Goal: Task Accomplishment & Management: Use online tool/utility

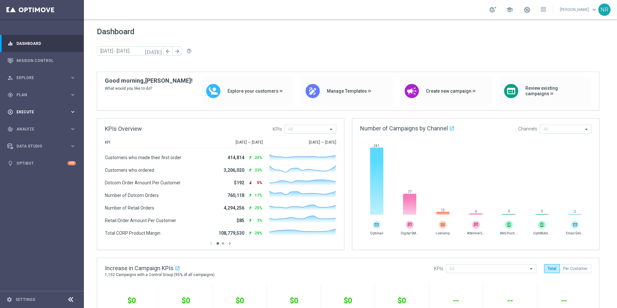
click at [37, 110] on span "Execute" at bounding box center [42, 112] width 53 height 4
click at [28, 146] on div "track_changes Analyze" at bounding box center [38, 148] width 62 height 6
click at [261, 44] on div "Dashboard today 22 Sep 2025 - 23 Sep 2025 arrow_back arrow_forward help_outline" at bounding box center [350, 49] width 507 height 45
click at [31, 89] on div "gps_fixed Plan keyboard_arrow_right" at bounding box center [41, 94] width 83 height 17
click at [35, 110] on div "Target Groups" at bounding box center [50, 108] width 66 height 10
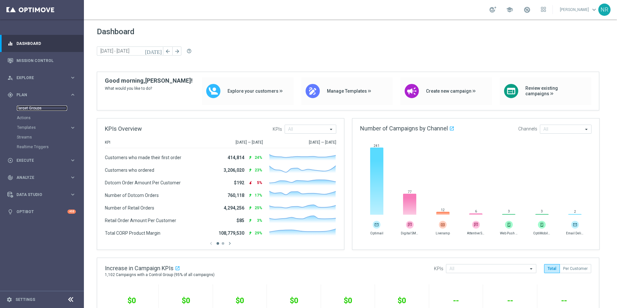
click at [43, 110] on link "Target Groups" at bounding box center [42, 107] width 50 height 5
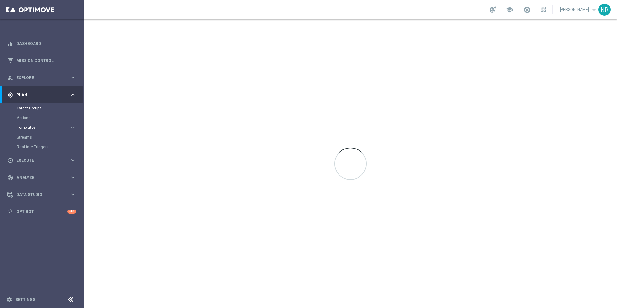
click at [26, 127] on span "Templates" at bounding box center [40, 127] width 46 height 4
click at [30, 137] on link "Optimail" at bounding box center [43, 136] width 47 height 5
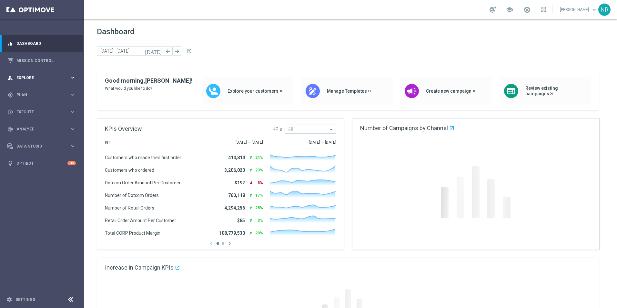
click at [32, 76] on span "Explore" at bounding box center [42, 78] width 53 height 4
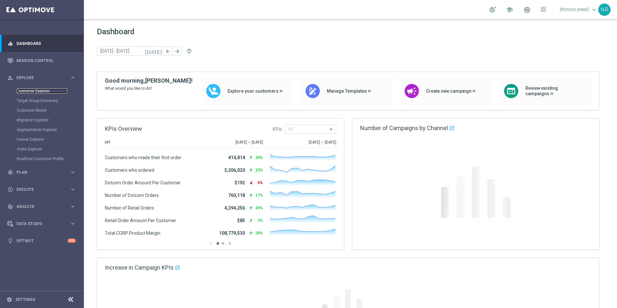
click at [42, 91] on link "Customer Explorer" at bounding box center [42, 90] width 50 height 5
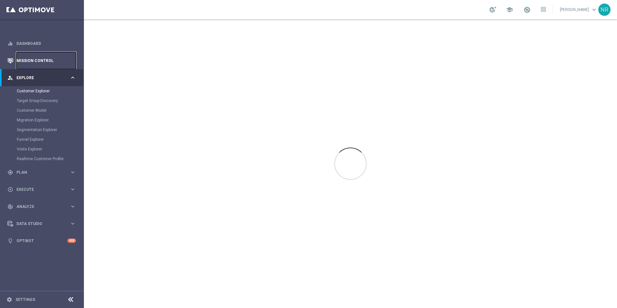
click at [48, 62] on link "Mission Control" at bounding box center [45, 60] width 59 height 17
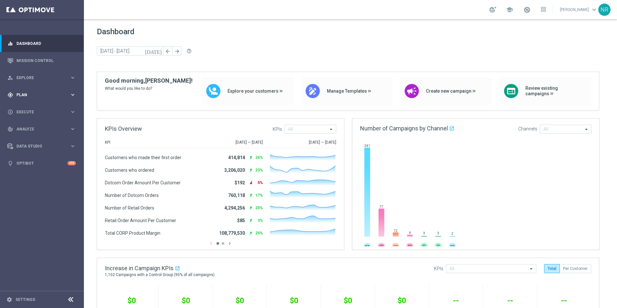
click at [39, 97] on div "gps_fixed Plan" at bounding box center [38, 95] width 62 height 6
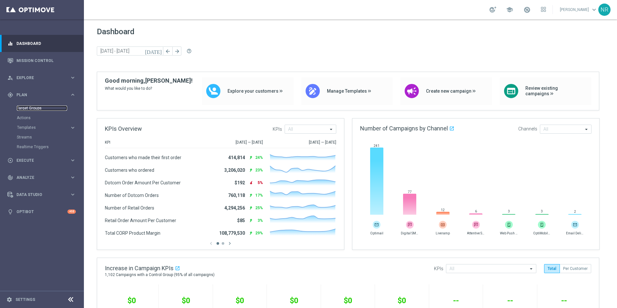
click at [28, 109] on link "Target Groups" at bounding box center [42, 107] width 50 height 5
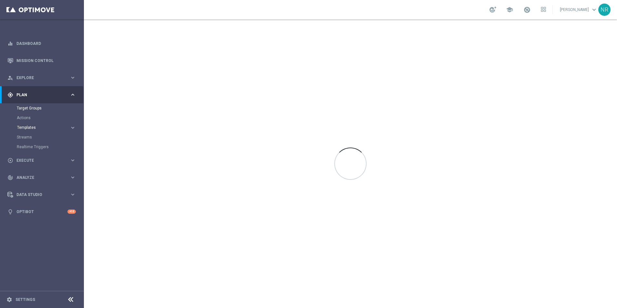
click at [35, 126] on span "Templates" at bounding box center [40, 127] width 46 height 4
click at [29, 136] on link "Optimail" at bounding box center [43, 136] width 47 height 5
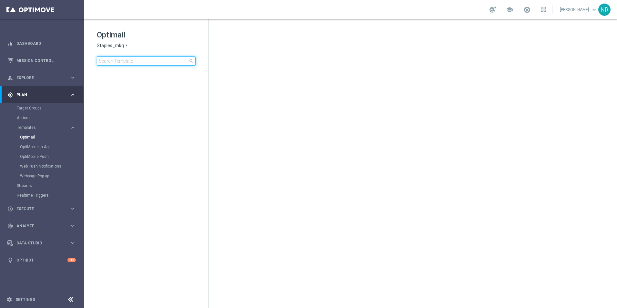
click at [137, 63] on input at bounding box center [146, 60] width 99 height 9
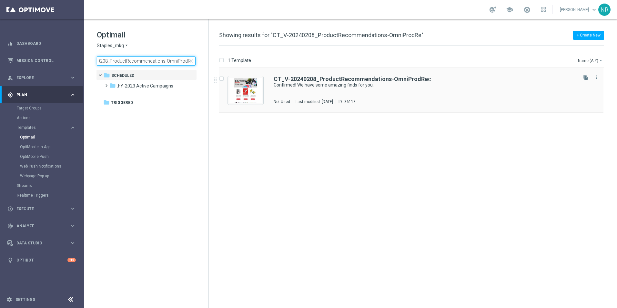
type input "CT_V-20240208_ProductRecommendations-OmniProdRe"
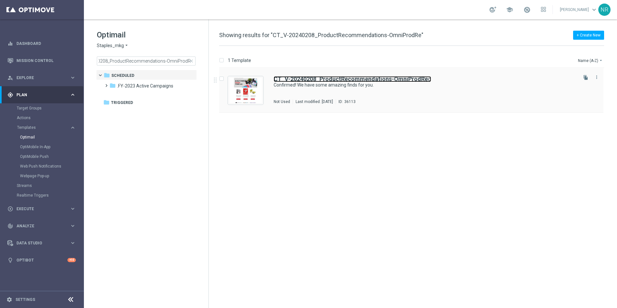
click at [314, 78] on b "CT_V-20240208_ProductRecommendations-OmniProdRe" at bounding box center [351, 78] width 154 height 7
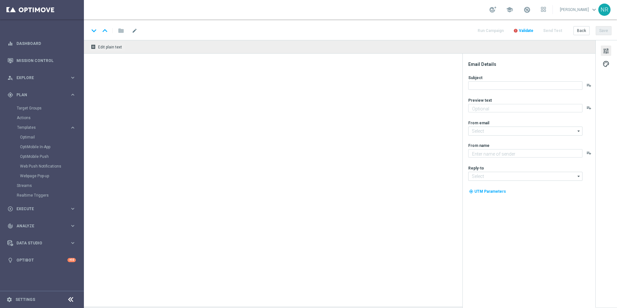
type textarea "Your handpicked choices await."
type input "[EMAIL_ADDRESS][DOMAIN_NAME]"
type textarea "Staples"
type input "[EMAIL_ADDRESS][DOMAIN_NAME]"
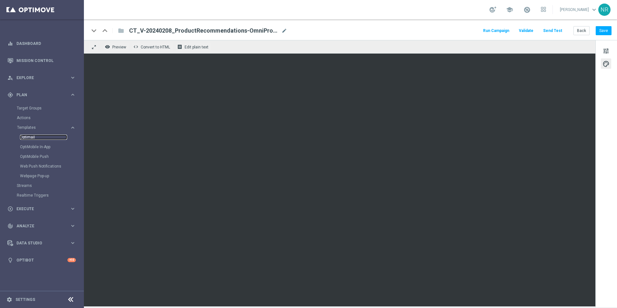
click at [35, 136] on link "Optimail" at bounding box center [43, 136] width 47 height 5
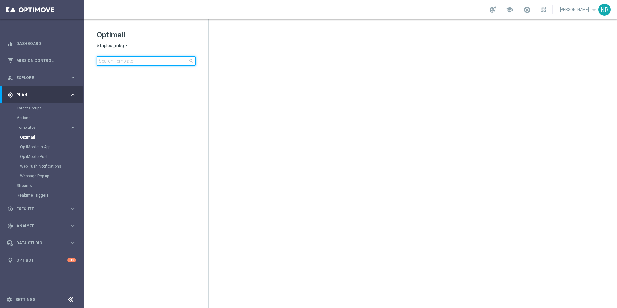
click at [138, 61] on input at bounding box center [146, 60] width 99 height 9
type input "omnipro"
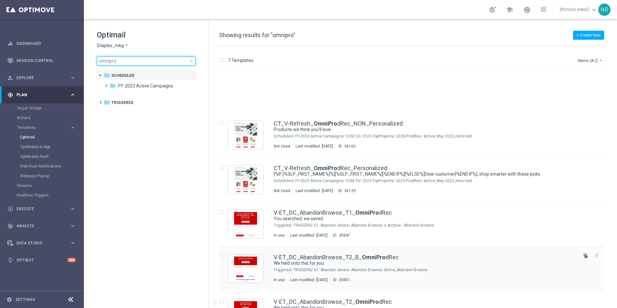
scroll to position [72, 0]
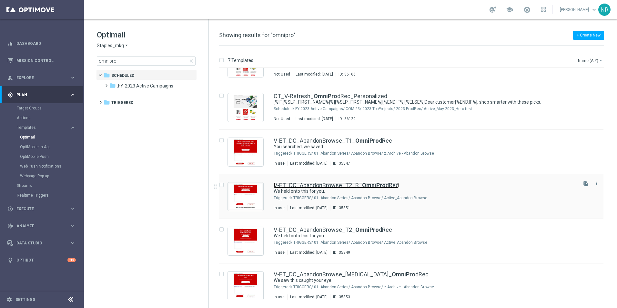
click at [314, 184] on link "V-ET_DC_AbandonBrowse_T2_B_ OmniPro dRec" at bounding box center [336, 185] width 125 height 6
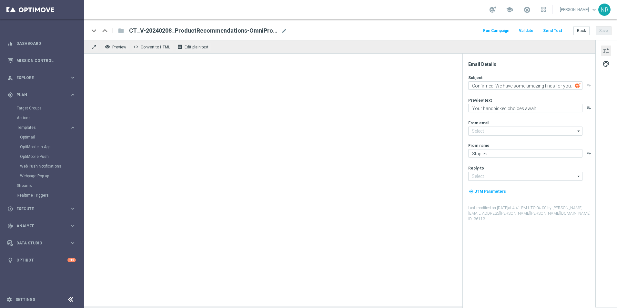
type input "[EMAIL_ADDRESS][DOMAIN_NAME]"
type textarea "We held onto this for you."
type textarea "Complete your purchase with Staples."
type input "[EMAIL_ADDRESS][DOMAIN_NAME]"
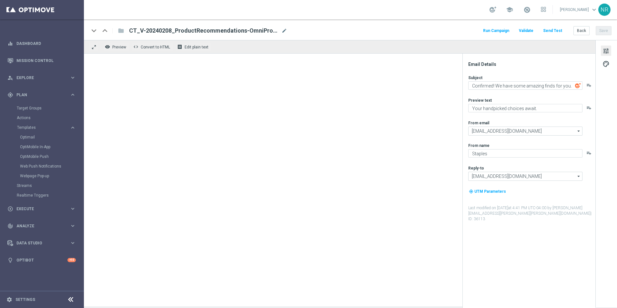
type input "[EMAIL_ADDRESS][DOMAIN_NAME]"
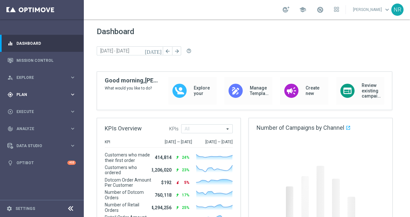
click at [50, 100] on div "gps_fixed Plan keyboard_arrow_right" at bounding box center [41, 94] width 83 height 17
click at [39, 125] on span "Templates" at bounding box center [40, 127] width 46 height 4
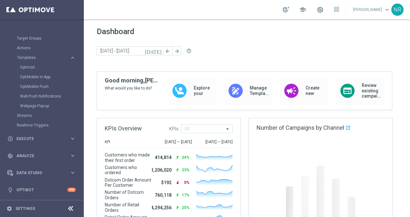
scroll to position [13, 0]
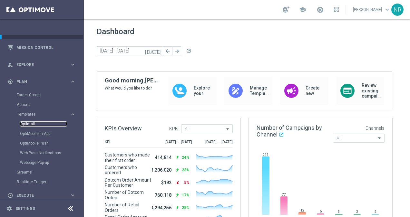
click at [45, 125] on link "Optimail" at bounding box center [43, 124] width 47 height 5
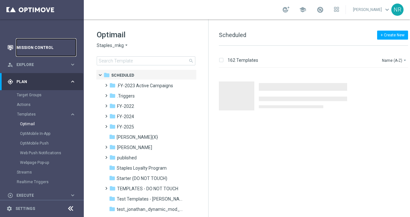
click at [34, 49] on link "Mission Control" at bounding box center [45, 47] width 59 height 17
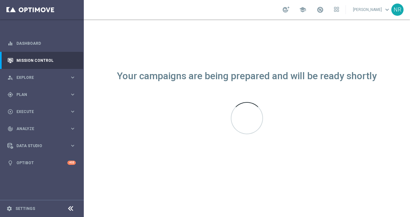
click at [377, 158] on div "Your campaigns are being prepared and will be ready shortly" at bounding box center [247, 118] width 326 height 198
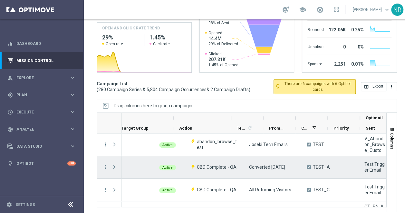
scroll to position [0, 128]
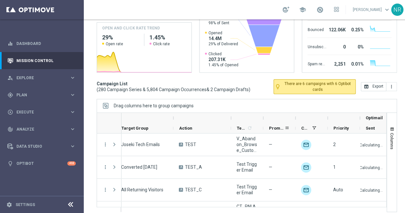
click at [281, 123] on div "Promotions" at bounding box center [276, 128] width 15 height 10
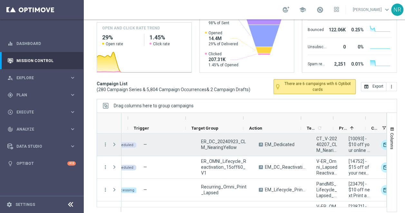
scroll to position [0, 58]
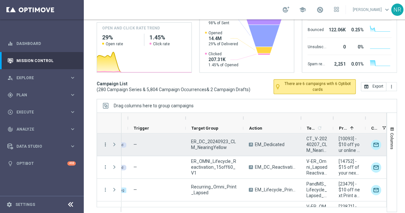
click at [107, 141] on icon "more_vert" at bounding box center [106, 144] width 6 height 6
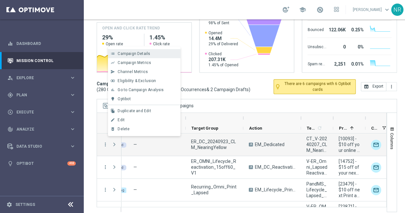
click at [141, 52] on span "Campaign Details" at bounding box center [134, 53] width 33 height 5
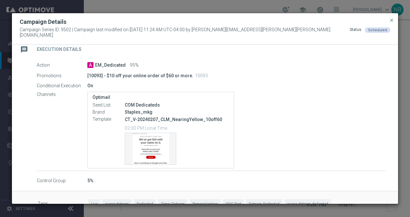
scroll to position [130, 0]
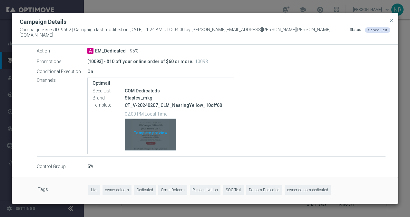
click at [166, 142] on div "Template preview" at bounding box center [150, 135] width 51 height 32
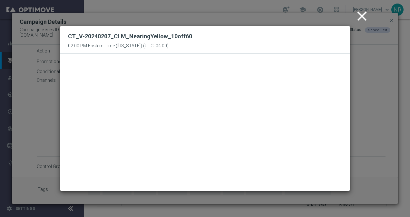
click at [357, 17] on icon "close" at bounding box center [362, 16] width 16 height 16
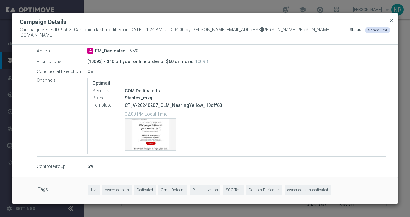
click at [390, 22] on span "close" at bounding box center [391, 20] width 5 height 5
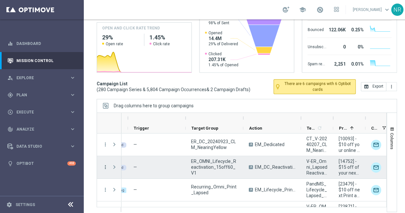
click at [105, 166] on icon "more_vert" at bounding box center [106, 167] width 6 height 6
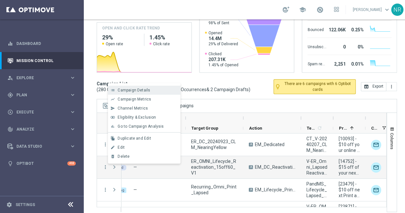
click at [132, 90] on span "Campaign Details" at bounding box center [134, 90] width 33 height 5
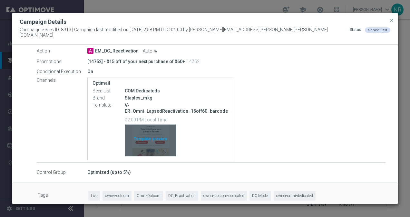
click at [152, 142] on div "Template preview" at bounding box center [150, 141] width 51 height 32
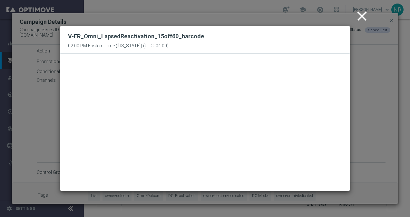
click at [365, 17] on icon "close" at bounding box center [362, 16] width 16 height 16
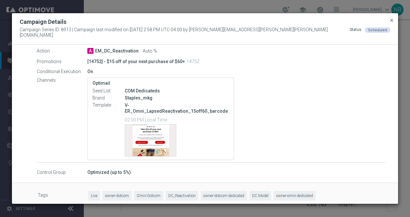
click at [391, 23] on span "close" at bounding box center [391, 20] width 5 height 5
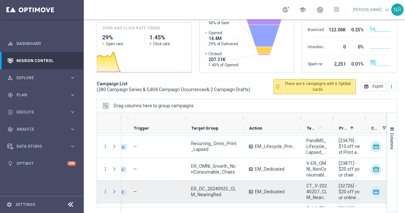
scroll to position [43, 0]
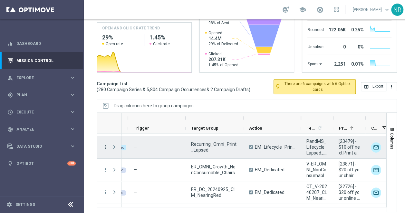
click at [103, 144] on icon "more_vert" at bounding box center [106, 147] width 6 height 6
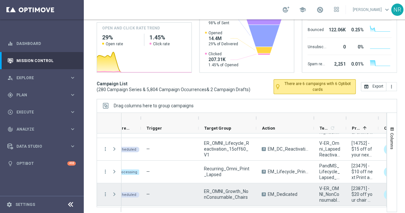
scroll to position [19, 0]
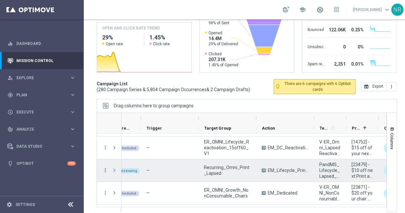
click at [105, 167] on icon "more_vert" at bounding box center [106, 170] width 6 height 6
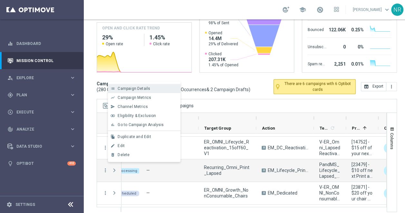
click at [136, 88] on span "Campaign Details" at bounding box center [134, 88] width 33 height 5
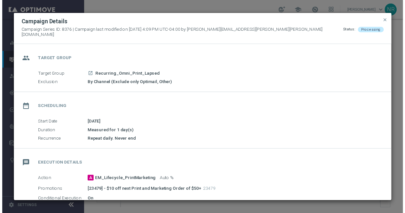
scroll to position [130, 0]
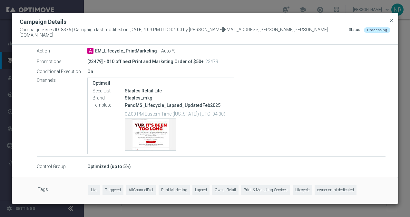
click at [390, 22] on span "close" at bounding box center [391, 20] width 5 height 5
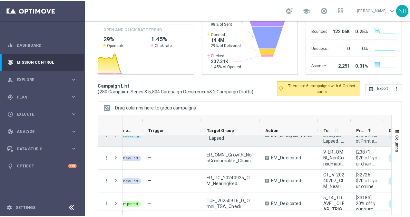
scroll to position [57, 0]
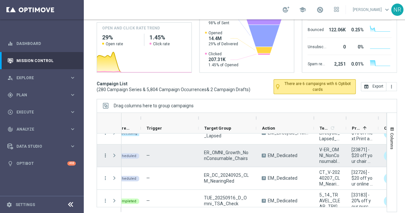
click at [104, 154] on icon "more_vert" at bounding box center [106, 155] width 6 height 6
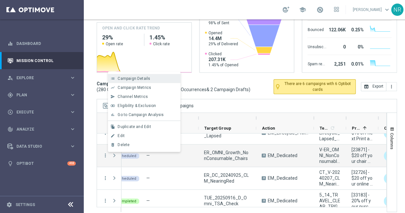
click at [129, 82] on div "list Campaign Details" at bounding box center [144, 78] width 73 height 9
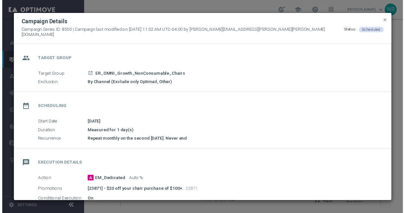
scroll to position [130, 0]
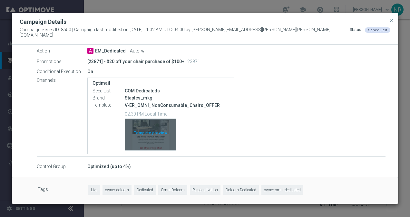
click at [165, 141] on div "Template preview" at bounding box center [150, 135] width 51 height 32
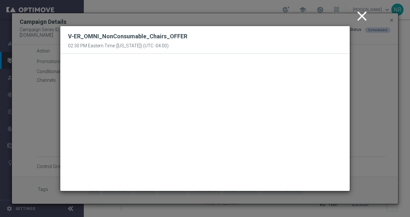
click at [354, 17] on icon "close" at bounding box center [362, 16] width 16 height 16
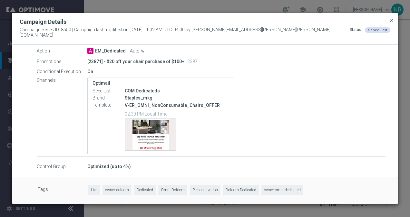
click at [393, 23] on span "close" at bounding box center [391, 20] width 5 height 5
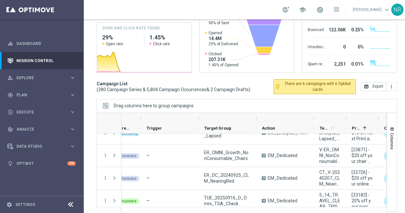
click at [181, 113] on div at bounding box center [170, 118] width 46 height 10
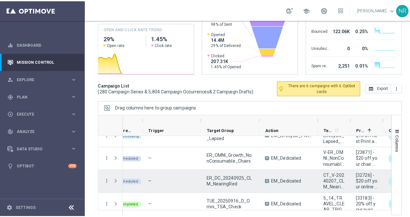
scroll to position [57, 0]
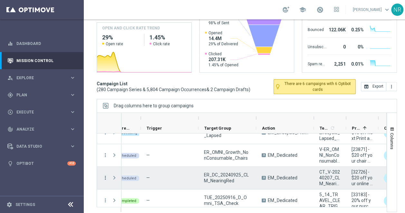
click at [105, 177] on icon "more_vert" at bounding box center [106, 177] width 6 height 6
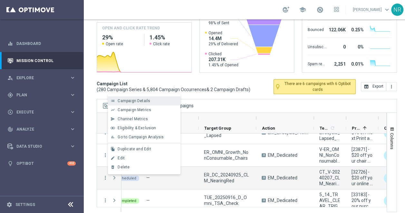
click at [131, 97] on div "list Campaign Details" at bounding box center [144, 100] width 73 height 9
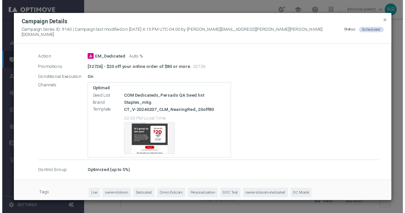
scroll to position [130, 0]
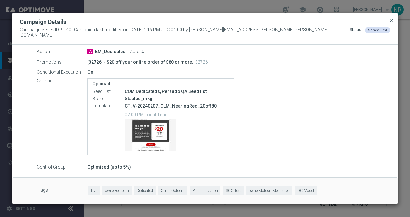
click at [391, 23] on span "close" at bounding box center [391, 20] width 5 height 5
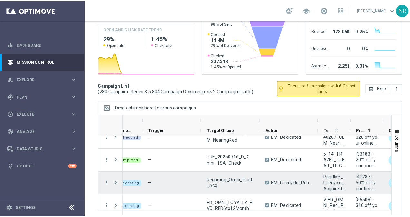
scroll to position [101, 0]
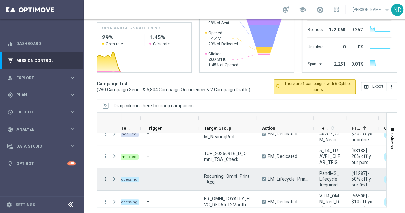
click at [104, 178] on icon "more_vert" at bounding box center [106, 179] width 6 height 6
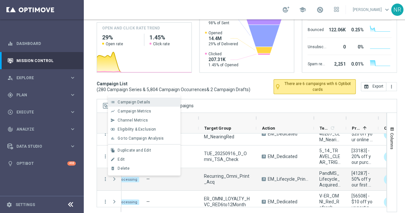
click at [147, 102] on span "Campaign Details" at bounding box center [134, 102] width 33 height 5
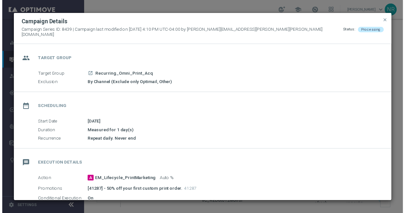
scroll to position [130, 0]
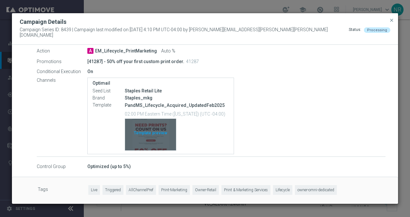
click at [170, 143] on div "Template preview" at bounding box center [150, 135] width 51 height 32
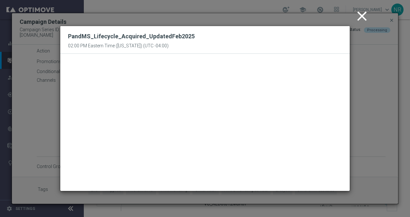
click at [364, 18] on icon "close" at bounding box center [362, 16] width 16 height 16
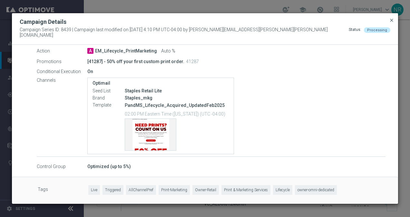
click at [392, 22] on span "close" at bounding box center [391, 20] width 5 height 5
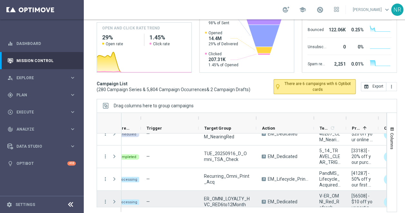
scroll to position [137, 0]
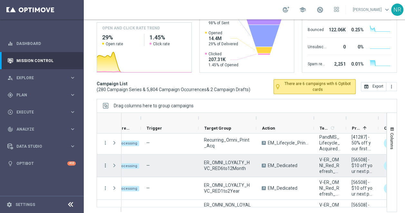
click at [103, 162] on icon "more_vert" at bounding box center [106, 165] width 6 height 6
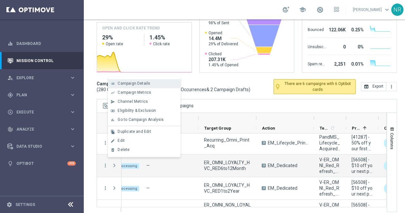
click at [140, 83] on span "Campaign Details" at bounding box center [134, 83] width 33 height 5
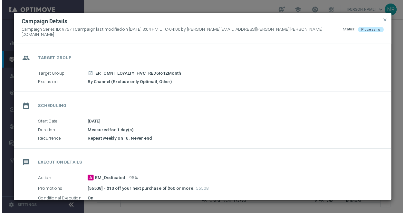
scroll to position [142, 0]
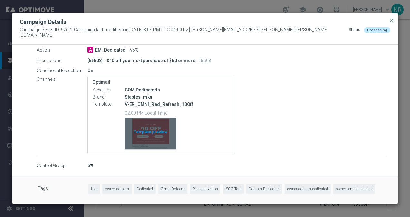
click at [161, 129] on div "Template preview" at bounding box center [150, 134] width 51 height 32
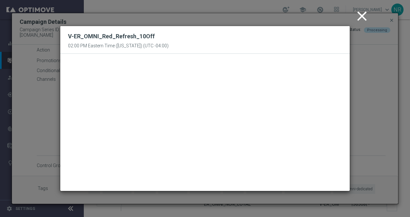
click at [360, 14] on icon "close" at bounding box center [362, 16] width 16 height 16
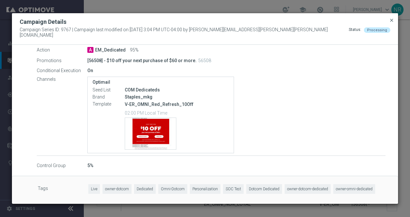
click at [390, 22] on span "close" at bounding box center [391, 20] width 5 height 5
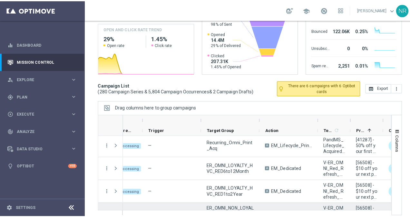
scroll to position [171, 0]
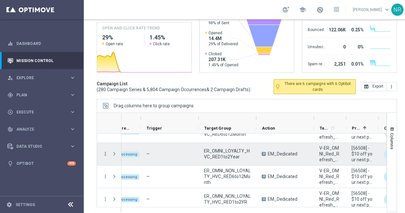
click at [104, 152] on icon "more_vert" at bounding box center [106, 154] width 6 height 6
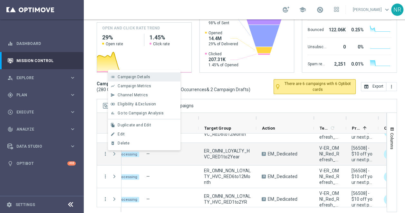
click at [137, 74] on div "list Campaign Details" at bounding box center [144, 76] width 73 height 9
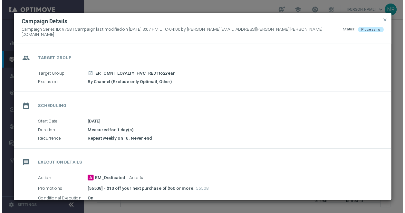
scroll to position [142, 0]
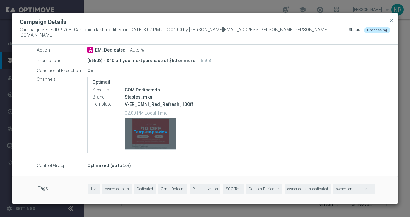
click at [150, 131] on div "Template preview" at bounding box center [150, 134] width 51 height 32
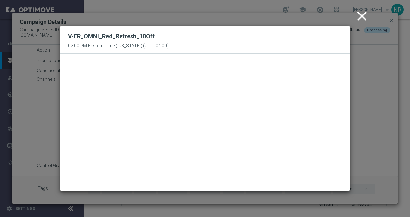
click at [362, 15] on icon "close" at bounding box center [362, 16] width 16 height 16
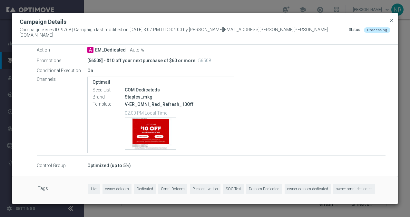
click at [393, 20] on span "close" at bounding box center [391, 20] width 5 height 5
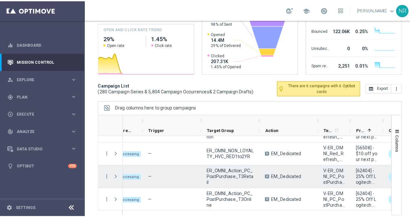
scroll to position [220, 0]
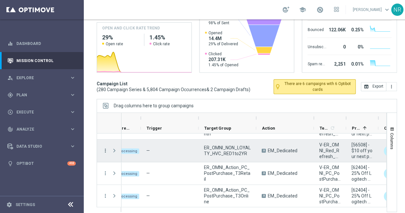
click at [104, 149] on icon "more_vert" at bounding box center [106, 150] width 6 height 6
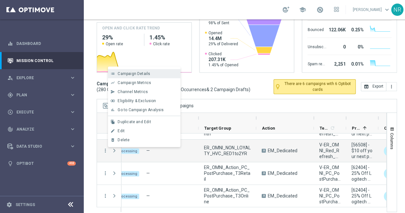
click at [145, 74] on span "Campaign Details" at bounding box center [134, 73] width 33 height 5
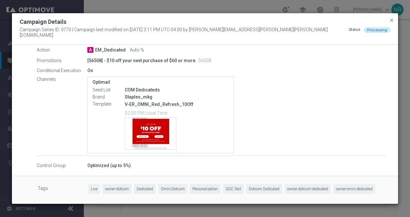
scroll to position [133, 0]
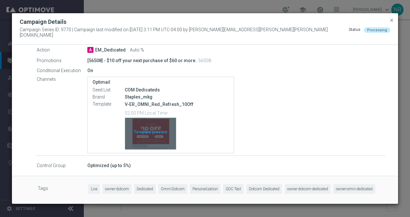
click at [154, 138] on div "Template preview" at bounding box center [150, 134] width 51 height 32
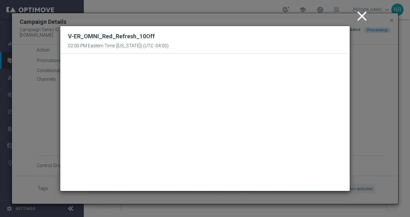
click at [364, 12] on icon "close" at bounding box center [362, 16] width 16 height 16
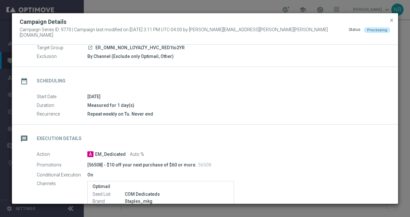
scroll to position [0, 0]
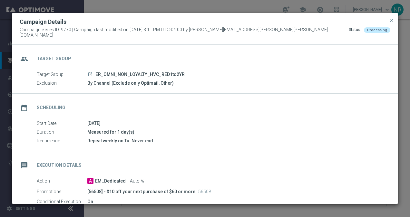
drag, startPoint x: 190, startPoint y: 69, endPoint x: 95, endPoint y: 75, distance: 95.0
click at [95, 75] on div "Target Group launch ER_OMNI_NON_LOYALTY_HVC_RED1to2YR" at bounding box center [211, 74] width 349 height 7
copy span "ER_OMNI_NON_LOYALTY_HVC_RED1to2YR"
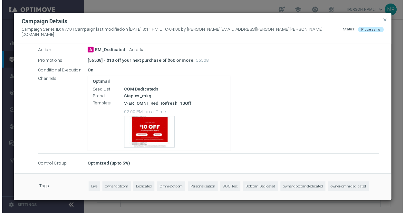
scroll to position [142, 0]
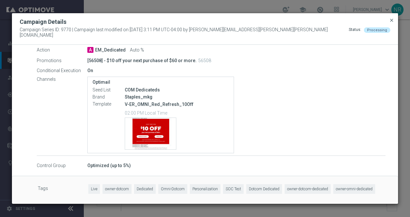
click at [392, 23] on span "close" at bounding box center [391, 20] width 5 height 5
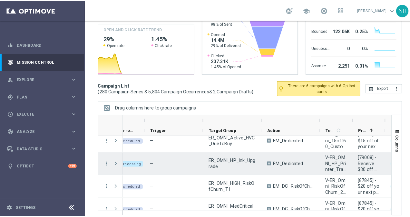
scroll to position [263, 0]
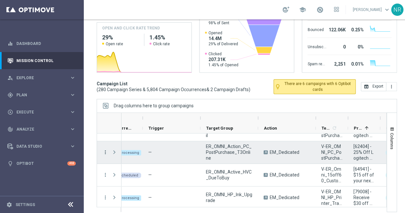
click at [105, 152] on icon "more_vert" at bounding box center [106, 152] width 6 height 6
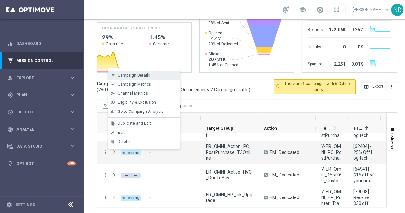
click at [136, 74] on span "Campaign Details" at bounding box center [134, 75] width 33 height 5
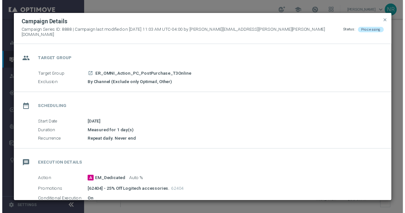
scroll to position [146, 0]
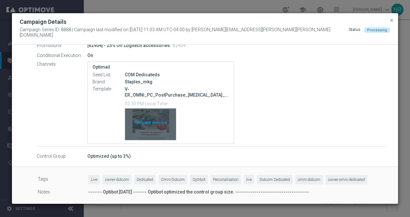
click at [159, 134] on div "Template preview" at bounding box center [150, 125] width 51 height 32
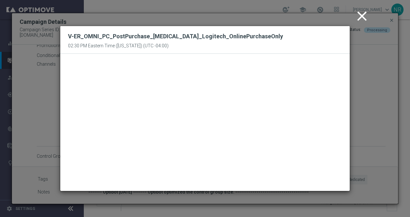
click at [358, 14] on icon "close" at bounding box center [362, 16] width 16 height 16
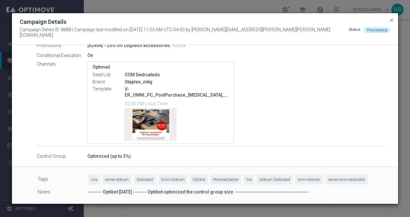
click at [388, 23] on div "Campaign Details" at bounding box center [205, 22] width 381 height 8
click at [391, 23] on span "close" at bounding box center [391, 20] width 5 height 5
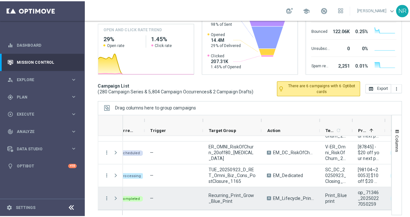
scroll to position [407, 0]
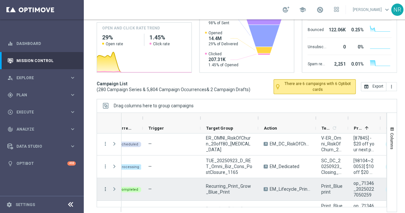
click at [106, 189] on icon "more_vert" at bounding box center [106, 189] width 6 height 6
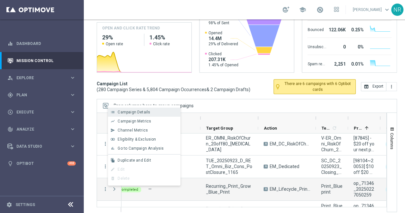
click at [130, 109] on div "list Campaign Details" at bounding box center [144, 111] width 73 height 9
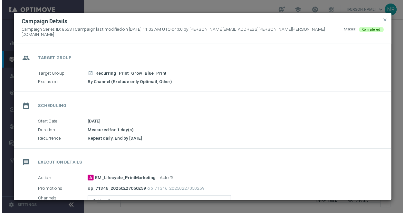
scroll to position [122, 0]
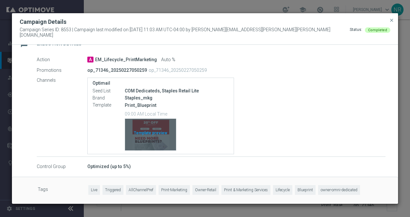
click at [168, 143] on div "Template preview" at bounding box center [150, 135] width 51 height 32
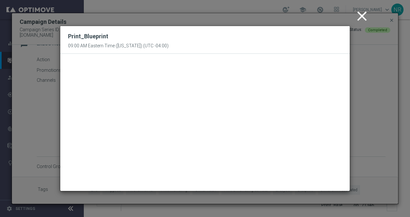
click at [359, 18] on icon "close" at bounding box center [362, 16] width 16 height 16
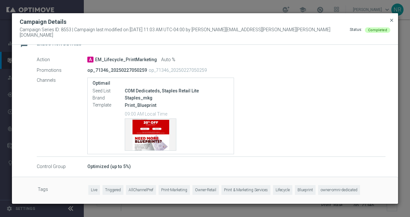
click at [391, 23] on span "close" at bounding box center [391, 20] width 5 height 5
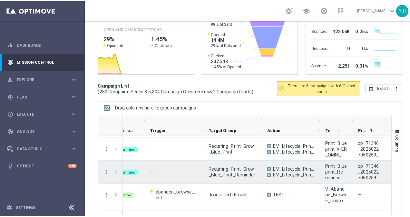
scroll to position [474, 0]
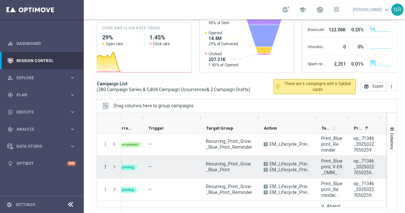
click at [103, 166] on icon "more_vert" at bounding box center [106, 167] width 6 height 6
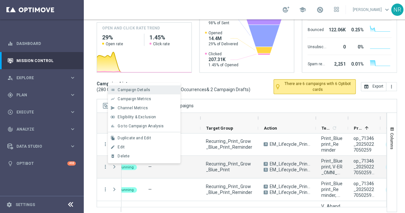
click at [135, 88] on span "Campaign Details" at bounding box center [134, 89] width 33 height 5
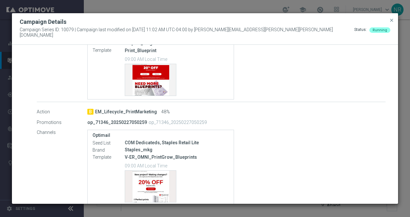
scroll to position [228, 0]
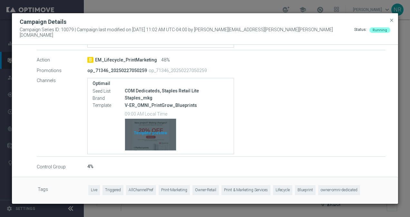
click at [167, 144] on div "Template preview" at bounding box center [150, 135] width 51 height 32
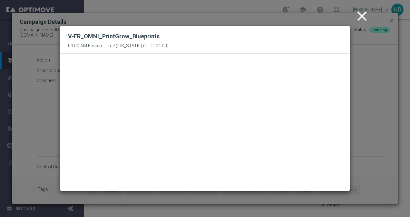
click at [362, 19] on icon "close" at bounding box center [362, 16] width 16 height 16
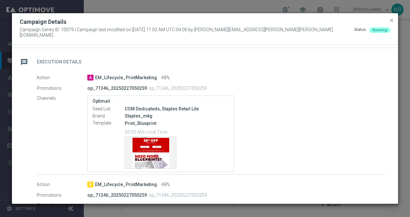
scroll to position [103, 0]
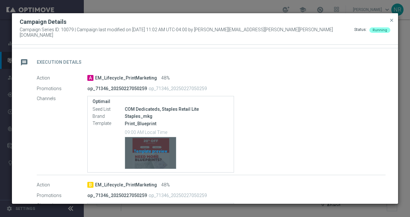
click at [149, 159] on div "Template preview" at bounding box center [150, 153] width 51 height 32
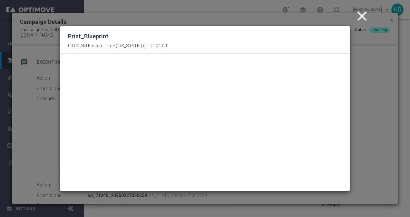
click at [357, 19] on icon "close" at bounding box center [362, 16] width 16 height 16
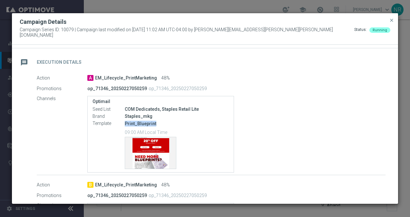
drag, startPoint x: 161, startPoint y: 121, endPoint x: 121, endPoint y: 122, distance: 40.3
click at [121, 122] on div "Template Print_Blueprint 09:00 AM Local Time Template preview" at bounding box center [161, 145] width 136 height 50
copy div "Print_Blueprint"
click at [373, 105] on div "Optimail Seed List COM Dedicateds, Staples Retail Lite Brand Staples_mkg Templa…" at bounding box center [236, 134] width 298 height 77
click at [395, 21] on div "Campaign Details" at bounding box center [205, 22] width 381 height 8
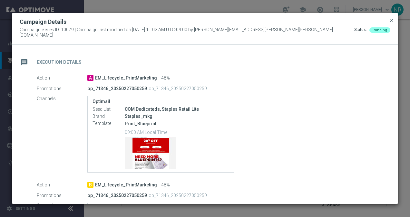
click at [392, 22] on span "close" at bounding box center [391, 20] width 5 height 5
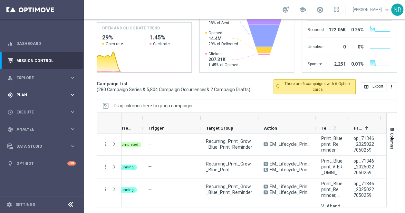
click at [25, 98] on div "gps_fixed Plan keyboard_arrow_right" at bounding box center [41, 94] width 83 height 17
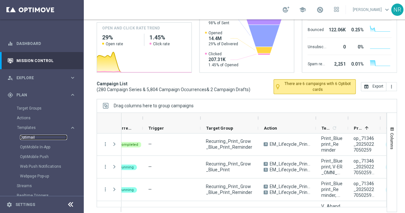
click at [32, 138] on link "Optimail" at bounding box center [43, 136] width 47 height 5
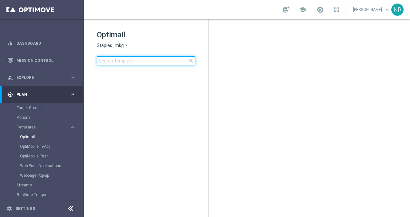
click at [132, 58] on input at bounding box center [146, 60] width 99 height 9
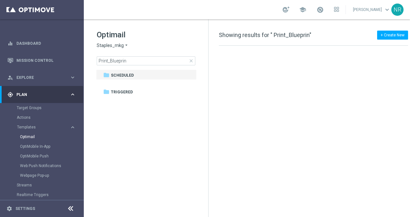
click at [347, 124] on div at bounding box center [316, 120] width 207 height 149
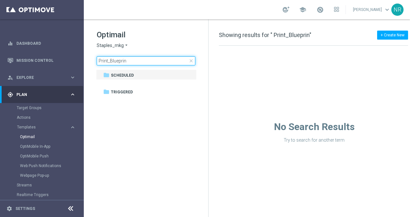
click at [152, 61] on input "Print_Blueprin" at bounding box center [146, 60] width 99 height 9
drag, startPoint x: 134, startPoint y: 63, endPoint x: 112, endPoint y: 62, distance: 22.3
click at [112, 62] on input "Print_blueprint" at bounding box center [146, 60] width 99 height 9
type input "Print_Blueprint"
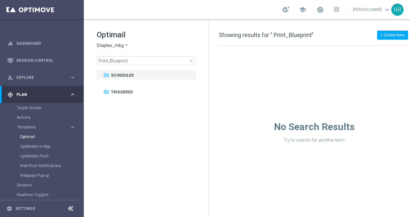
click at [177, 44] on div "Staples_mkg arrow_drop_down × Staples_mkg" at bounding box center [146, 46] width 99 height 6
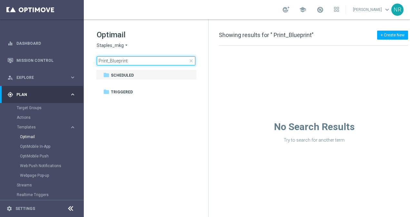
click at [149, 64] on input "Print_Blueprint" at bounding box center [146, 60] width 99 height 9
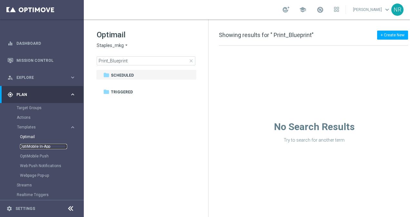
click at [35, 149] on link "OptiMobile In-App" at bounding box center [43, 146] width 47 height 5
click at [32, 137] on link "Optimail" at bounding box center [43, 136] width 47 height 5
click at [189, 63] on span "close" at bounding box center [191, 60] width 5 height 5
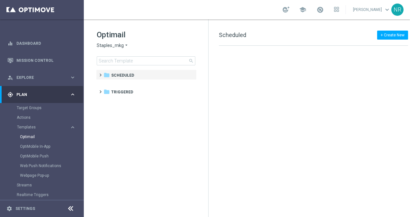
click at [29, 131] on div "Templates keyboard_arrow_right Optimail OptiMobile In-App OptiMobile Push Web P…" at bounding box center [50, 153] width 66 height 56
click at [27, 120] on link "Actions" at bounding box center [42, 117] width 50 height 5
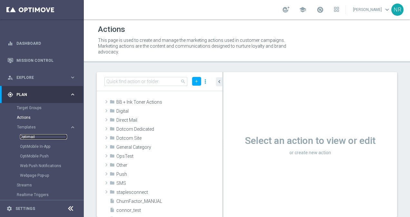
click at [33, 138] on link "Optimail" at bounding box center [43, 136] width 47 height 5
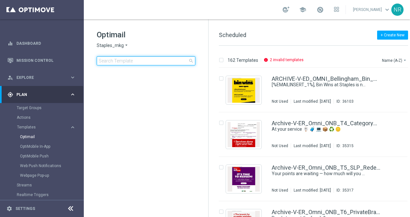
click at [163, 63] on input at bounding box center [146, 60] width 99 height 9
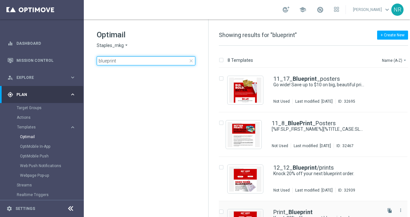
type input "blueprint"
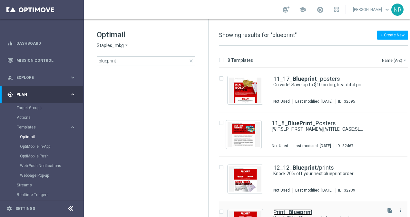
click at [293, 209] on b "Blueprint" at bounding box center [301, 212] width 24 height 7
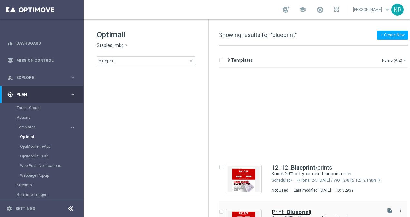
drag, startPoint x: 298, startPoint y: 85, endPoint x: 250, endPoint y: 102, distance: 50.8
click at [298, 209] on b "Blueprint" at bounding box center [299, 212] width 24 height 7
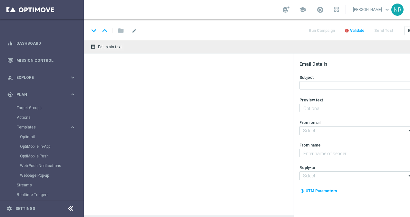
type textarea "Get your project started here."
type input "staples@connected.staples.com"
type textarea "Staples"
type input "info@staples.com"
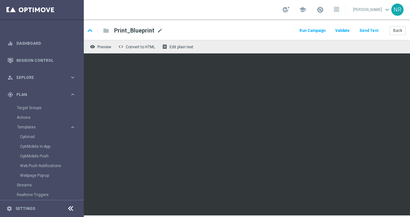
scroll to position [5, 43]
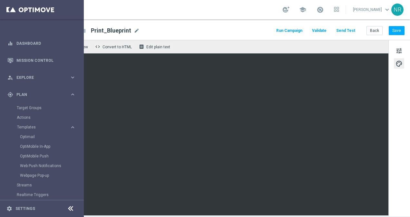
click at [393, 106] on div "tune palette" at bounding box center [400, 128] width 22 height 177
click at [51, 90] on div "gps_fixed Plan keyboard_arrow_right" at bounding box center [41, 94] width 83 height 17
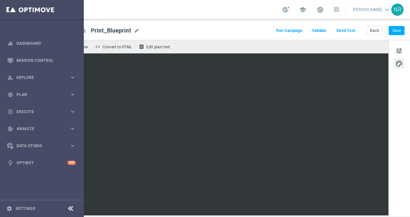
scroll to position [5, 0]
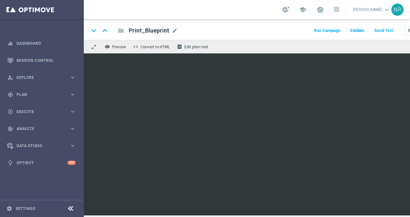
click at [214, 13] on div "school Nick Russo keyboard_arrow_down NR" at bounding box center [247, 9] width 326 height 19
click at [41, 45] on link "Dashboard" at bounding box center [45, 43] width 59 height 17
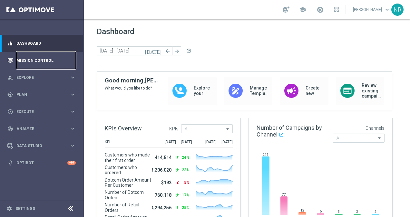
click at [44, 57] on link "Mission Control" at bounding box center [45, 60] width 59 height 17
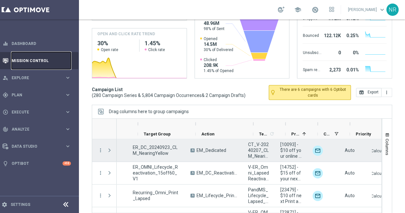
scroll to position [0, 78]
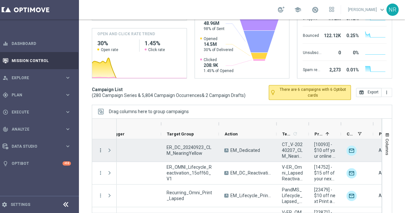
click at [98, 150] on icon "more_vert" at bounding box center [101, 150] width 6 height 6
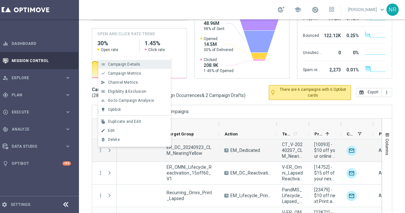
click at [140, 66] on div "Campaign Details" at bounding box center [138, 64] width 60 height 5
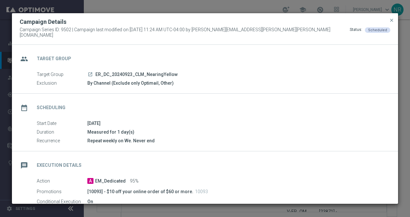
scroll to position [130, 0]
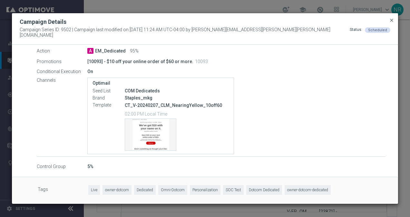
click at [394, 23] on span "close" at bounding box center [391, 20] width 5 height 5
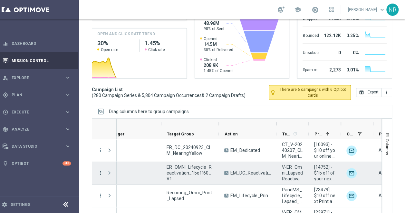
click at [100, 173] on icon "more_vert" at bounding box center [101, 173] width 6 height 6
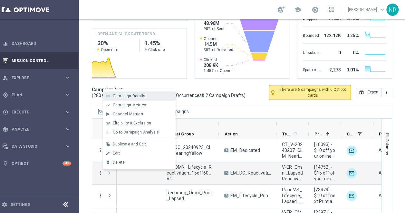
click at [138, 97] on span "Campaign Details" at bounding box center [129, 96] width 33 height 5
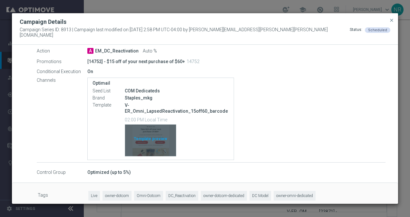
click at [161, 143] on div "Template preview" at bounding box center [150, 141] width 51 height 32
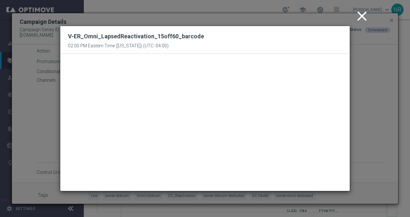
click at [360, 19] on icon "close" at bounding box center [362, 16] width 16 height 16
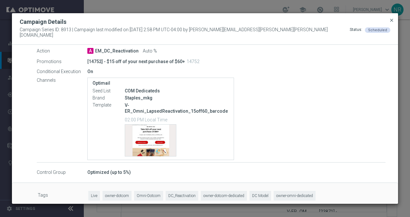
click at [391, 23] on span "close" at bounding box center [391, 20] width 5 height 5
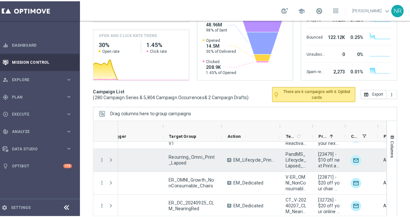
scroll to position [75, 0]
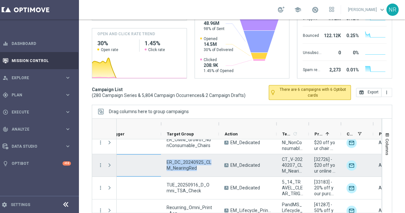
drag, startPoint x: 205, startPoint y: 169, endPoint x: 143, endPoint y: 161, distance: 62.7
click at [143, 161] on div "Scheduled — ER_DC_20240925_CLM_NearingRed A EM_Dedicated CT_V-20240207_CLM_Near…" at bounding box center [320, 165] width 562 height 23
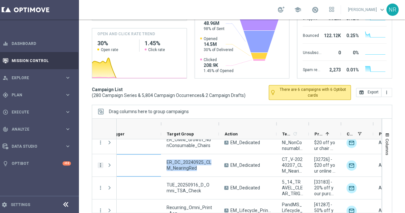
drag, startPoint x: 143, startPoint y: 161, endPoint x: 100, endPoint y: 165, distance: 43.1
click at [100, 165] on icon "more_vert" at bounding box center [101, 165] width 6 height 6
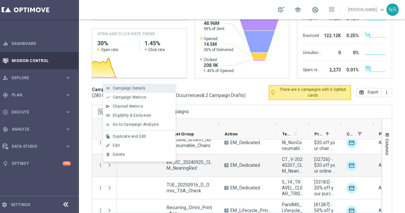
click at [145, 86] on div "Campaign Details" at bounding box center [143, 88] width 60 height 5
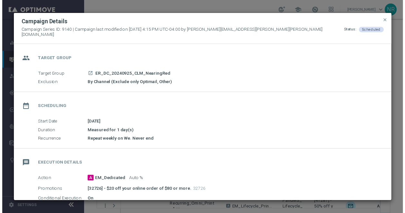
scroll to position [130, 0]
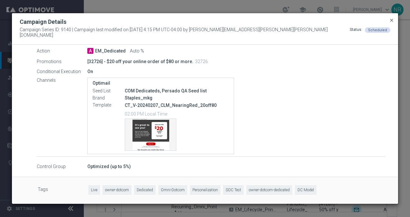
click at [390, 22] on span "close" at bounding box center [391, 20] width 5 height 5
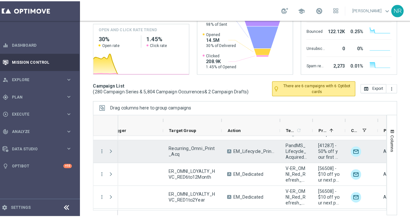
scroll to position [109, 0]
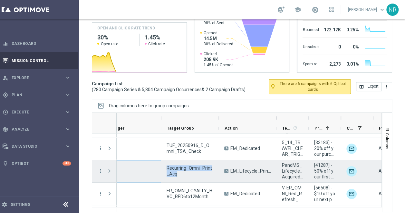
drag, startPoint x: 197, startPoint y: 174, endPoint x: 145, endPoint y: 166, distance: 52.5
click at [145, 166] on div "Processing — Recurring_Omni_Print_Acq A EM_Lifecycle_PrintMarketing PandMS_Life…" at bounding box center [320, 171] width 562 height 23
drag, startPoint x: 145, startPoint y: 166, endPoint x: 100, endPoint y: 171, distance: 45.7
click at [100, 171] on icon "more_vert" at bounding box center [101, 171] width 6 height 6
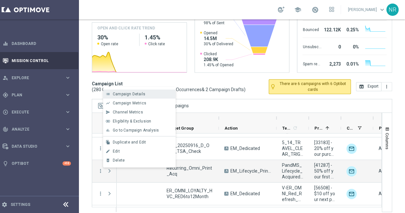
click at [130, 94] on span "Campaign Details" at bounding box center [129, 94] width 33 height 5
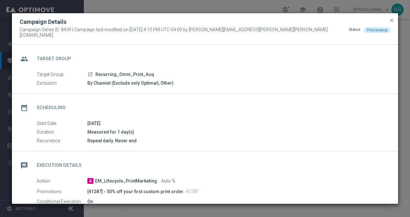
scroll to position [130, 0]
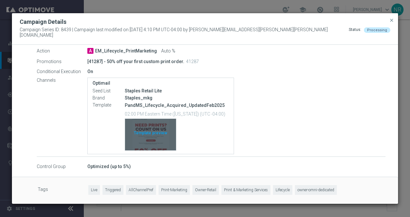
click at [162, 143] on div "Template preview" at bounding box center [150, 135] width 51 height 32
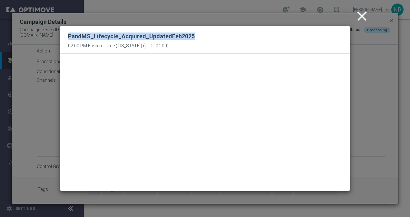
drag, startPoint x: 196, startPoint y: 34, endPoint x: 66, endPoint y: 35, distance: 130.0
click at [66, 35] on div "PandMS_Lifecycle_Acquired_UpdatedFeb2025 02:00 PM Eastern Time (New York) (UTC …" at bounding box center [205, 40] width 290 height 28
copy h2 "PandMS_Lifecycle_Acquired_UpdatedFeb2025"
click at [362, 16] on icon "close" at bounding box center [362, 16] width 16 height 16
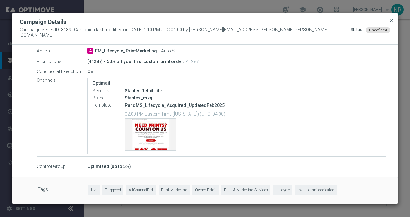
click at [393, 23] on span "close" at bounding box center [391, 20] width 5 height 5
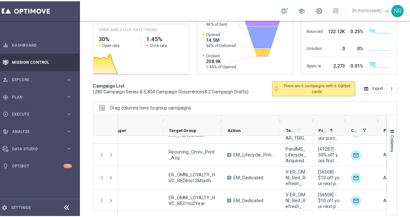
scroll to position [210, 0]
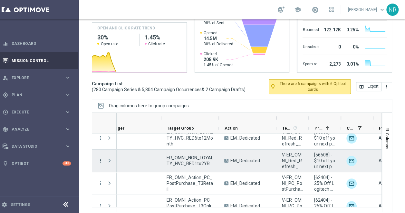
click at [99, 158] on icon "more_vert" at bounding box center [101, 160] width 6 height 6
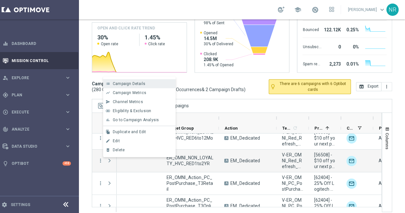
click at [131, 85] on span "Campaign Details" at bounding box center [129, 83] width 33 height 5
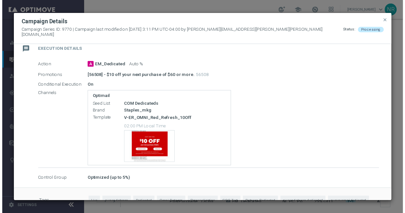
scroll to position [142, 0]
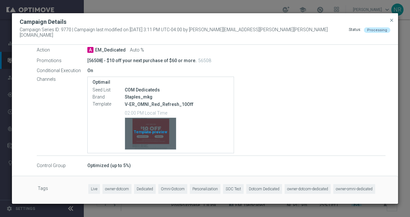
click at [152, 130] on div "Template preview" at bounding box center [150, 134] width 51 height 32
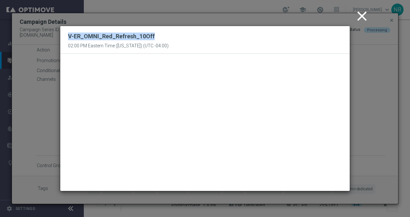
drag, startPoint x: 162, startPoint y: 35, endPoint x: 65, endPoint y: 39, distance: 96.9
click at [65, 39] on div "V-ER_OMNI_Red_Refresh_10Off 02:00 PM Eastern Time (New York) (UTC -04:00)" at bounding box center [205, 40] width 290 height 28
copy h2 "V-ER_OMNI_Red_Refresh_10Off"
click at [362, 21] on icon "close" at bounding box center [362, 16] width 16 height 16
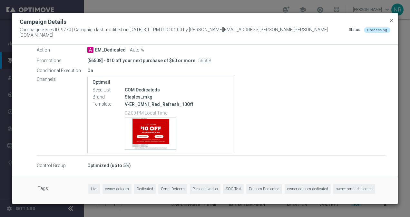
click at [392, 23] on span "close" at bounding box center [391, 20] width 5 height 5
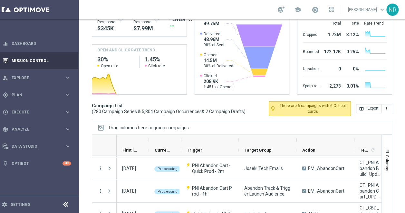
scroll to position [0, 0]
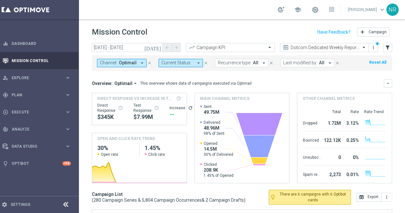
click at [157, 44] on button "[DATE]" at bounding box center [153, 48] width 19 height 10
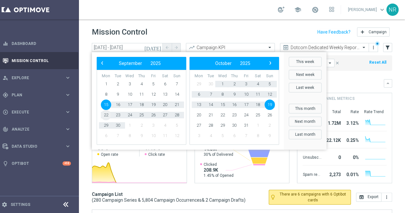
click at [105, 114] on span "22" at bounding box center [106, 115] width 10 height 10
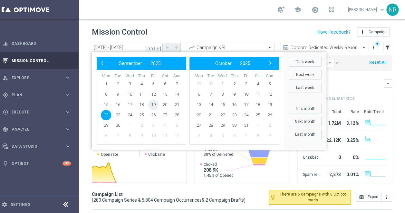
click at [153, 104] on span "19" at bounding box center [153, 104] width 10 height 10
click at [123, 114] on td "23" at bounding box center [118, 115] width 12 height 10
click at [120, 113] on span "23" at bounding box center [118, 115] width 10 height 10
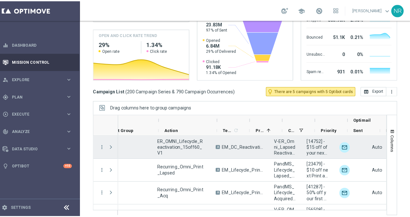
scroll to position [0, 186]
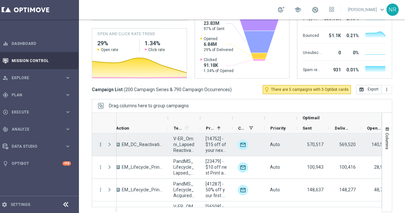
click at [99, 145] on icon "more_vert" at bounding box center [101, 144] width 6 height 6
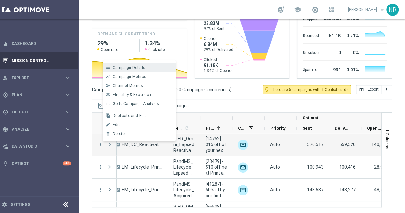
click at [136, 68] on span "Campaign Details" at bounding box center [129, 67] width 33 height 5
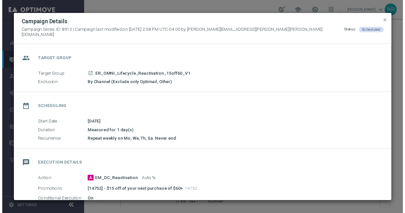
scroll to position [130, 0]
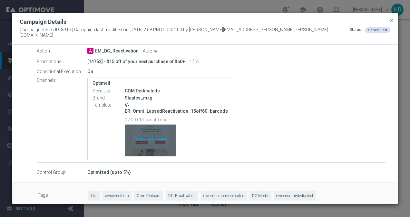
click at [161, 140] on div "Template preview" at bounding box center [150, 141] width 51 height 32
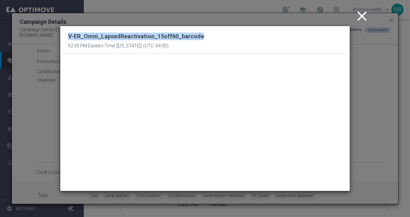
drag, startPoint x: 204, startPoint y: 36, endPoint x: 65, endPoint y: 37, distance: 139.7
click at [65, 37] on div "V-ER_Omni_LapsedReactivation_15off60_barcode 02:00 PM Eastern Time (New York) (…" at bounding box center [205, 40] width 290 height 28
copy h2 "V-ER_Omni_LapsedReactivation_15off60_barcode"
click at [361, 20] on icon "close" at bounding box center [362, 16] width 16 height 16
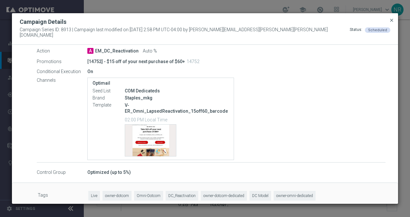
click at [393, 23] on span "close" at bounding box center [391, 20] width 5 height 5
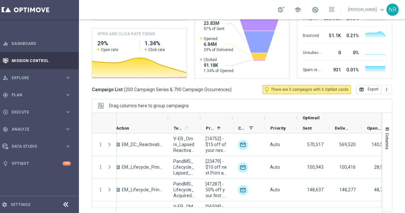
scroll to position [0, 0]
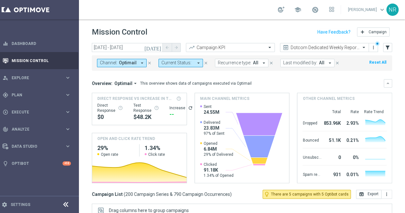
click at [157, 48] on icon "[DATE]" at bounding box center [152, 48] width 17 height 6
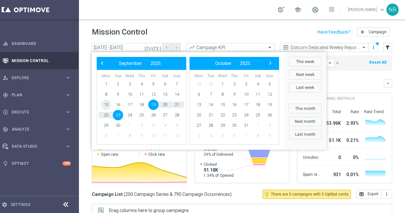
click at [104, 104] on span "15" at bounding box center [106, 104] width 10 height 10
click at [177, 114] on span "28" at bounding box center [177, 115] width 10 height 10
type input "15 Sep 2025 - 28 Sep 2025"
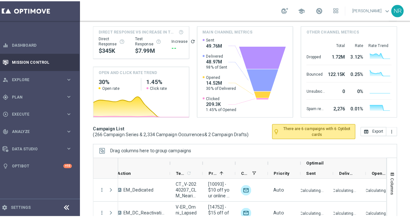
scroll to position [110, 0]
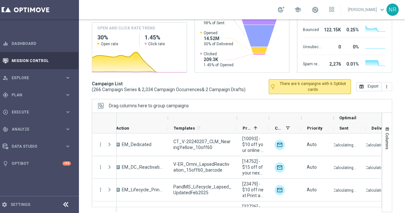
drag, startPoint x: 199, startPoint y: 118, endPoint x: 235, endPoint y: 113, distance: 37.1
click at [236, 113] on div at bounding box center [237, 118] width 3 height 10
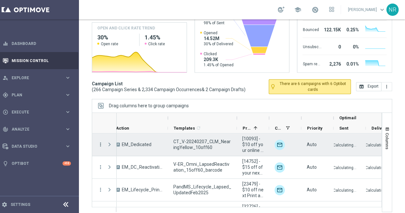
click at [99, 143] on icon "more_vert" at bounding box center [101, 144] width 6 height 6
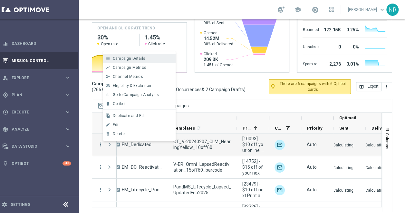
click at [132, 62] on div "list Campaign Details" at bounding box center [139, 58] width 73 height 9
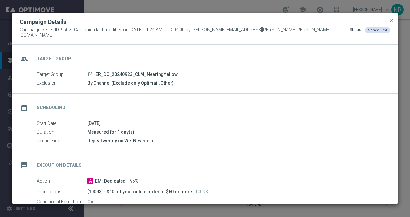
scroll to position [130, 0]
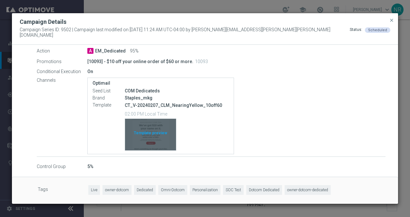
click at [153, 148] on figure at bounding box center [151, 135] width 52 height 32
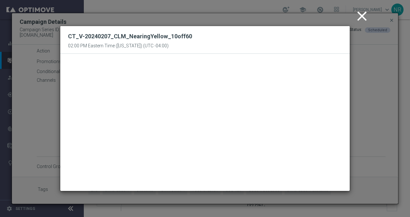
click at [358, 15] on icon "close" at bounding box center [362, 16] width 16 height 16
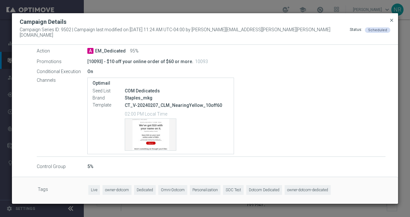
click at [390, 22] on span "close" at bounding box center [391, 20] width 5 height 5
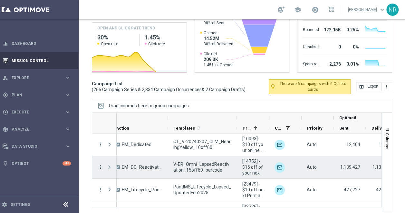
click at [101, 165] on icon "more_vert" at bounding box center [101, 167] width 6 height 6
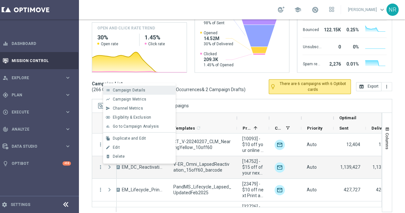
click at [133, 89] on span "Campaign Details" at bounding box center [129, 90] width 33 height 5
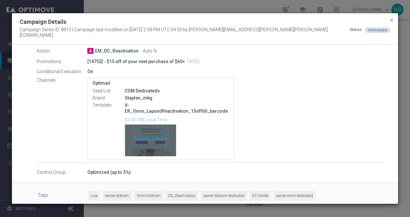
click at [161, 144] on div "Template preview" at bounding box center [150, 141] width 51 height 32
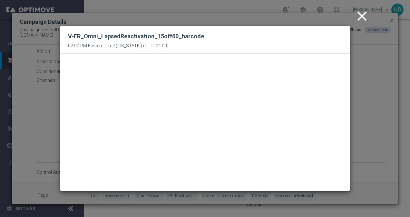
click at [366, 16] on icon "close" at bounding box center [362, 16] width 16 height 16
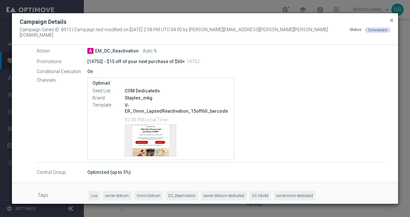
click at [391, 22] on span "close" at bounding box center [391, 20] width 5 height 5
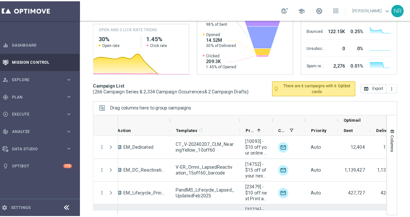
scroll to position [39, 0]
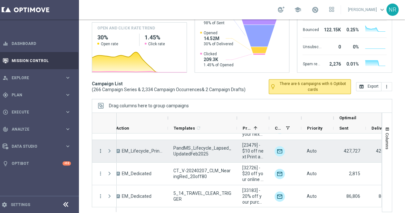
click at [99, 149] on icon "more_vert" at bounding box center [101, 151] width 6 height 6
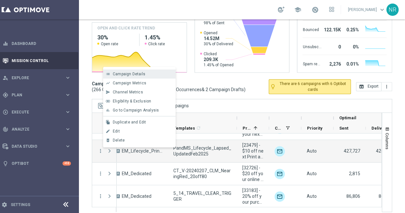
click at [125, 73] on span "Campaign Details" at bounding box center [129, 74] width 33 height 5
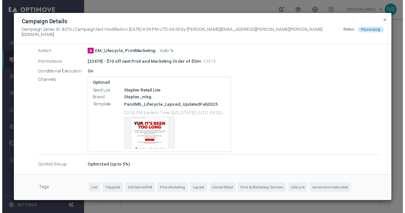
scroll to position [130, 0]
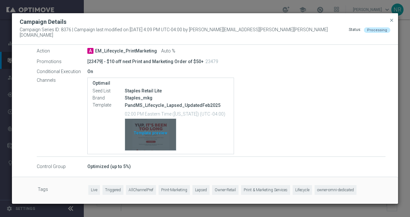
click at [175, 137] on div "Template preview" at bounding box center [150, 135] width 51 height 32
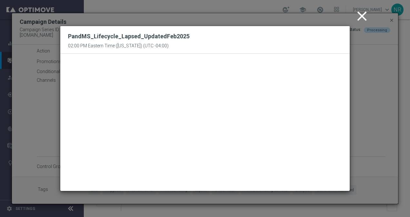
click at [366, 19] on icon "close" at bounding box center [362, 16] width 16 height 16
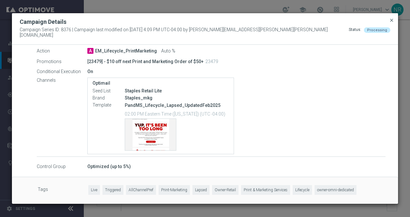
click at [392, 21] on span "close" at bounding box center [391, 20] width 5 height 5
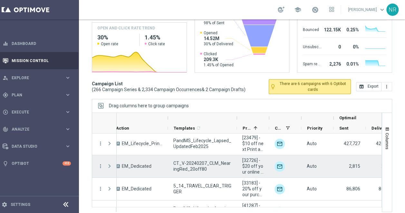
scroll to position [50, 0]
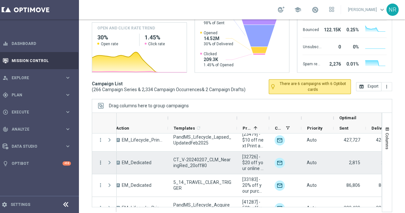
click at [100, 159] on icon "more_vert" at bounding box center [101, 162] width 6 height 6
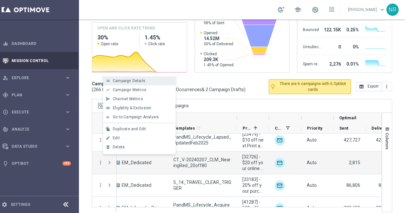
click at [129, 79] on span "Campaign Details" at bounding box center [129, 80] width 33 height 5
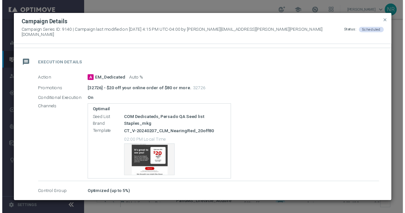
scroll to position [106, 0]
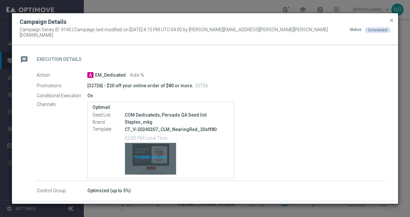
click at [162, 163] on div "Template preview" at bounding box center [150, 159] width 51 height 32
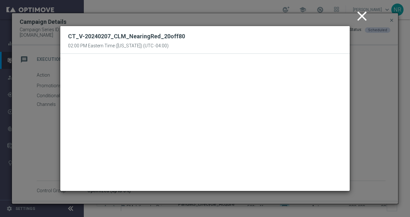
click at [364, 16] on icon "close" at bounding box center [362, 16] width 16 height 16
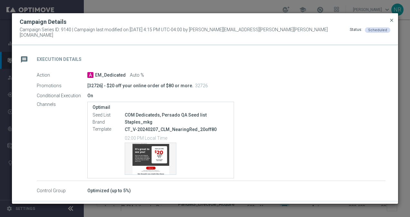
click at [390, 23] on span "close" at bounding box center [391, 20] width 5 height 5
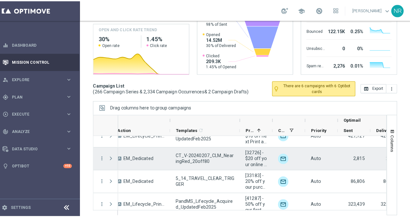
scroll to position [56, 0]
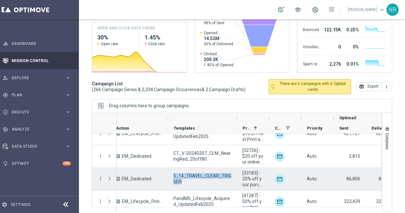
drag, startPoint x: 188, startPoint y: 181, endPoint x: 170, endPoint y: 174, distance: 18.9
click at [170, 174] on div "5_14_TRAVEL_CLEAR_TRIGGER" at bounding box center [202, 178] width 69 height 22
click at [99, 176] on icon "more_vert" at bounding box center [101, 178] width 6 height 6
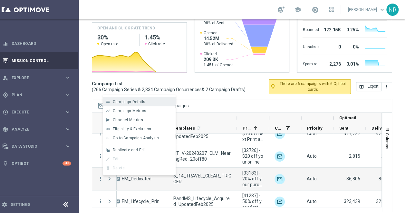
click at [145, 104] on div "Campaign Details" at bounding box center [143, 101] width 60 height 5
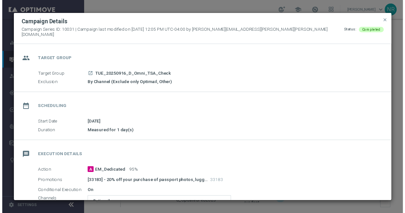
scroll to position [122, 0]
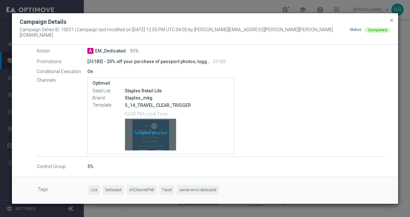
click at [162, 140] on div "Template preview" at bounding box center [150, 135] width 51 height 32
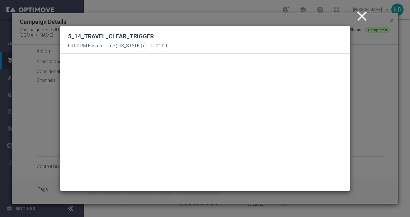
click at [360, 18] on icon "close" at bounding box center [362, 16] width 16 height 16
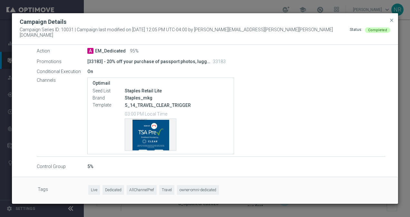
click at [395, 22] on div "Campaign Details" at bounding box center [205, 22] width 381 height 8
click at [390, 23] on span "close" at bounding box center [391, 20] width 5 height 5
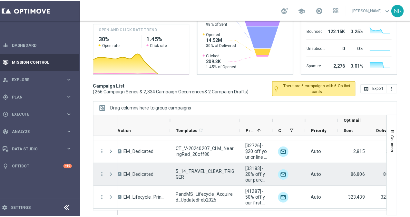
scroll to position [61, 0]
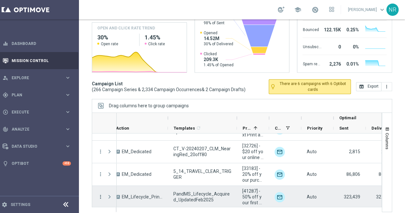
click at [103, 194] on icon "more_vert" at bounding box center [101, 197] width 6 height 6
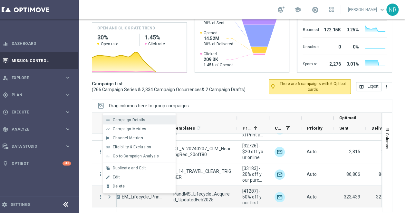
click at [128, 120] on span "Campaign Details" at bounding box center [129, 119] width 33 height 5
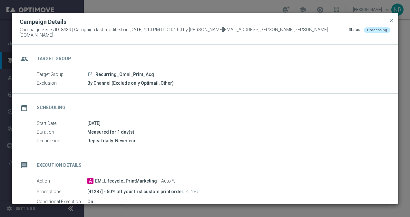
click at [212, 100] on div "date_range Scheduling" at bounding box center [205, 107] width 386 height 26
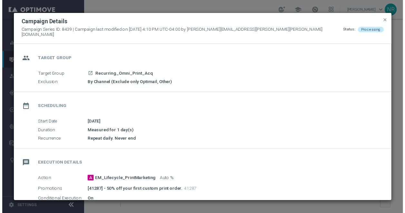
scroll to position [130, 0]
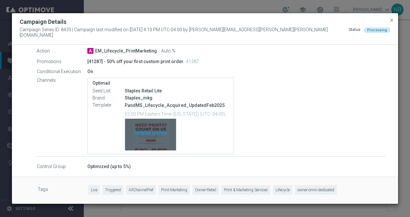
click at [169, 135] on div "Template preview" at bounding box center [150, 135] width 51 height 32
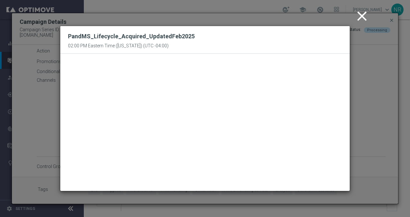
click at [351, 9] on modal-container "close PandMS_Lifecycle_Acquired_UpdatedFeb2025 02:00 PM Eastern Time (New York)…" at bounding box center [205, 108] width 410 height 217
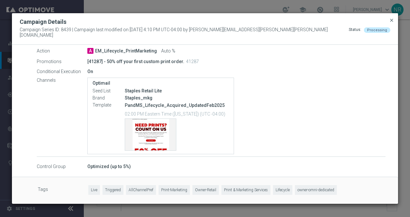
click at [392, 20] on span "close" at bounding box center [391, 20] width 5 height 5
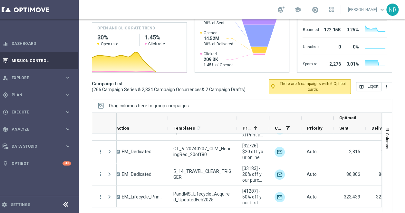
scroll to position [113, 0]
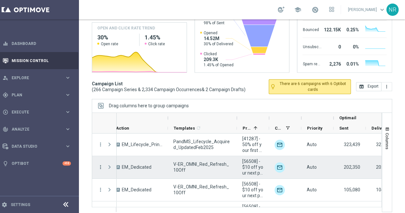
click at [100, 166] on icon "more_vert" at bounding box center [101, 167] width 6 height 6
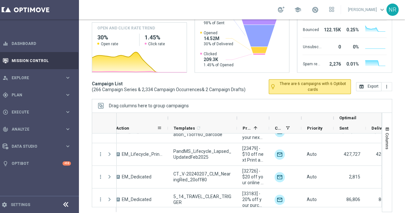
scroll to position [10, 0]
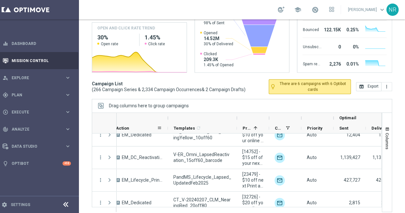
drag, startPoint x: 100, startPoint y: 166, endPoint x: 123, endPoint y: 146, distance: 30.2
click at [123, 146] on div "more_vert more_vert more_vert more_vert more_vert more_vert more_vert" at bounding box center [237, 170] width 290 height 74
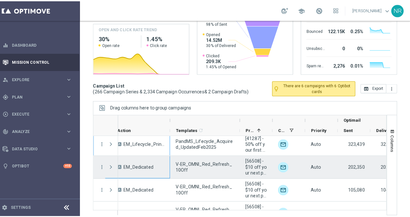
scroll to position [103, 0]
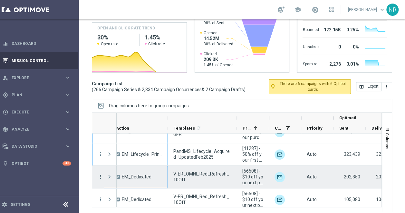
click at [99, 175] on icon "more_vert" at bounding box center [101, 177] width 6 height 6
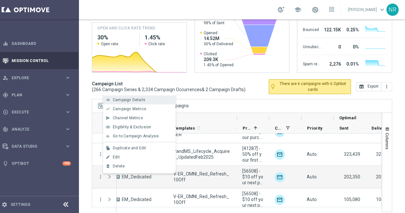
click at [142, 100] on span "Campaign Details" at bounding box center [129, 99] width 33 height 5
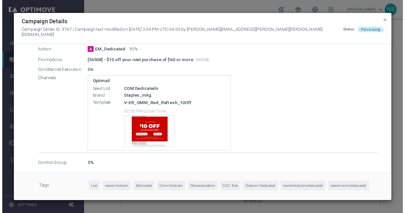
scroll to position [140, 0]
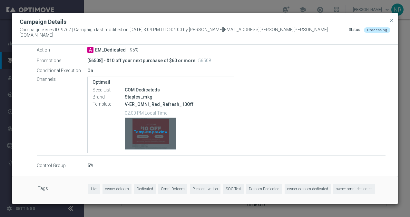
click at [159, 132] on div "Template preview" at bounding box center [150, 134] width 51 height 32
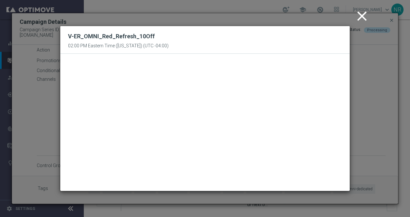
click at [367, 14] on icon "close" at bounding box center [362, 16] width 16 height 16
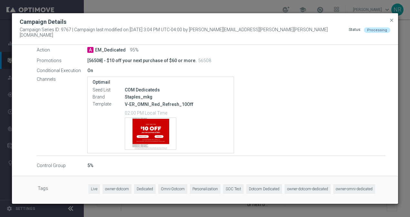
click at [386, 25] on div "Campaign Details" at bounding box center [205, 22] width 381 height 8
click at [389, 23] on button "close" at bounding box center [392, 20] width 6 height 8
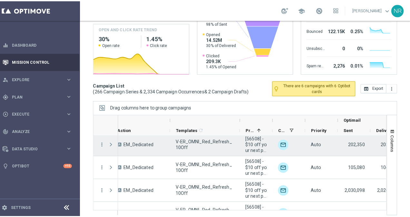
scroll to position [138, 0]
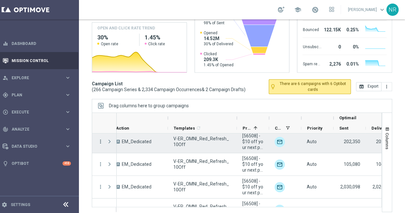
click at [99, 140] on icon "more_vert" at bounding box center [101, 141] width 6 height 6
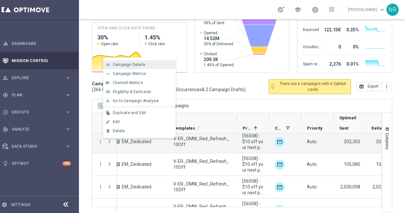
click at [140, 66] on span "Campaign Details" at bounding box center [129, 64] width 33 height 5
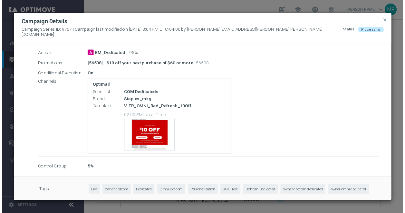
scroll to position [128, 0]
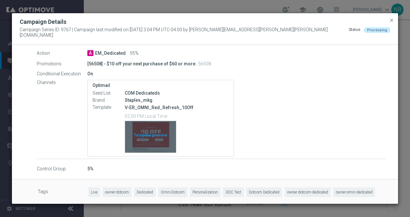
click at [146, 131] on div "Template preview" at bounding box center [150, 137] width 51 height 32
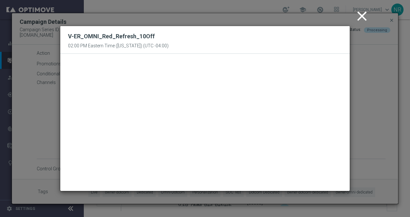
click at [357, 20] on icon "close" at bounding box center [362, 16] width 16 height 16
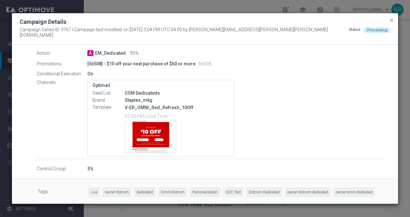
click at [393, 20] on span "close" at bounding box center [391, 20] width 5 height 5
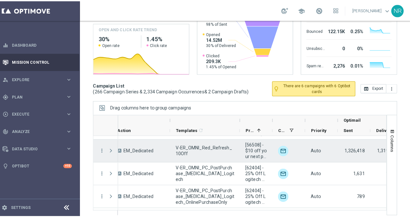
scroll to position [204, 0]
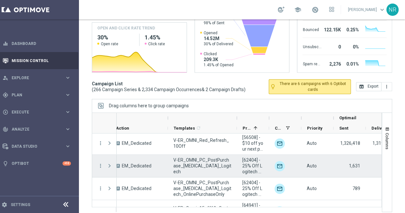
click at [97, 164] on div "more_vert" at bounding box center [98, 165] width 12 height 22
click at [99, 165] on icon "more_vert" at bounding box center [101, 166] width 6 height 6
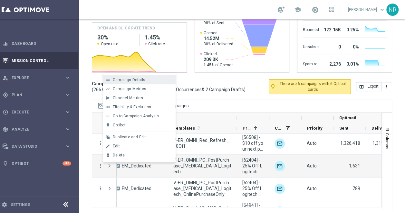
click at [137, 79] on span "Campaign Details" at bounding box center [129, 79] width 33 height 5
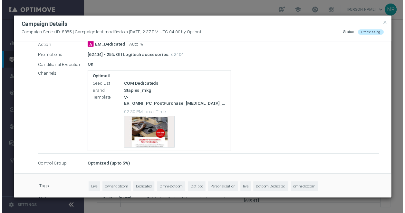
scroll to position [135, 0]
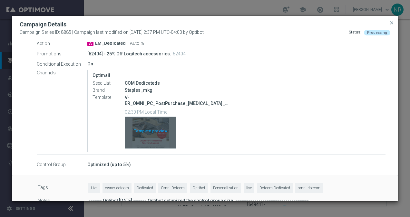
click at [142, 137] on div "Template preview" at bounding box center [150, 133] width 51 height 32
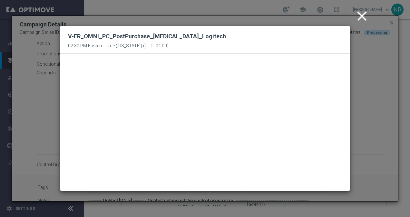
click at [364, 15] on icon "close" at bounding box center [362, 16] width 16 height 16
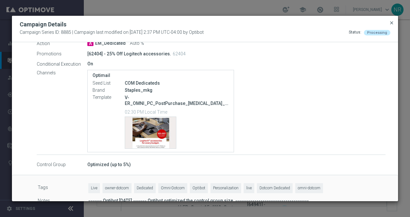
click at [390, 22] on span "close" at bounding box center [391, 22] width 5 height 5
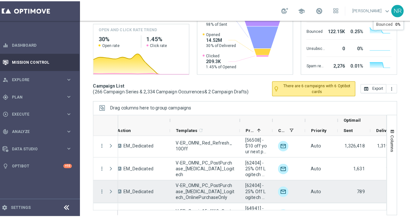
scroll to position [259, 0]
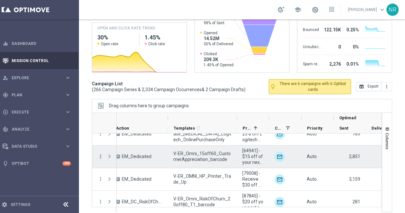
click at [100, 155] on icon "more_vert" at bounding box center [101, 156] width 6 height 6
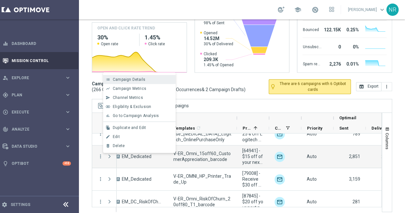
click at [137, 81] on span "Campaign Details" at bounding box center [129, 79] width 33 height 5
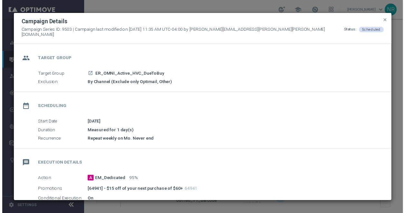
scroll to position [136, 0]
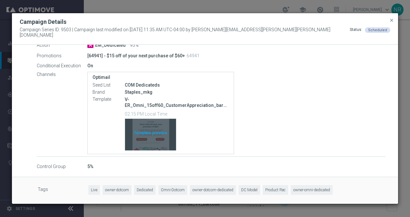
click at [161, 142] on div "Template preview" at bounding box center [150, 135] width 51 height 32
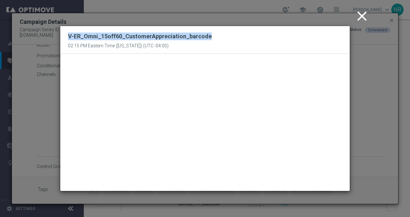
drag, startPoint x: 213, startPoint y: 35, endPoint x: 52, endPoint y: 37, distance: 161.3
click at [52, 37] on modal-container "close V-ER_Omni_15off60_CustomerAppreciation_barcode 02:15 PM Eastern Time (New…" at bounding box center [205, 108] width 410 height 217
copy h2 "V-ER_Omni_15off60_CustomerAppreciation_barcode"
click at [359, 19] on icon "close" at bounding box center [362, 16] width 16 height 16
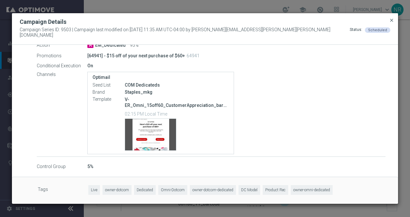
click at [390, 23] on span "close" at bounding box center [391, 20] width 5 height 5
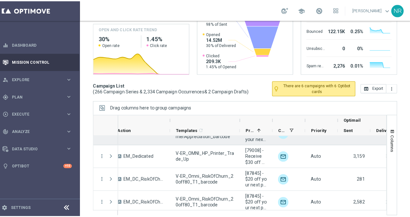
scroll to position [285, 0]
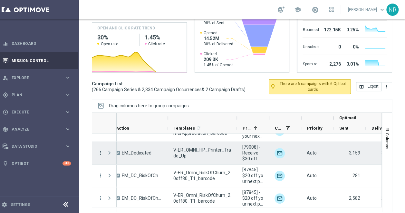
click at [100, 152] on icon "more_vert" at bounding box center [101, 153] width 6 height 6
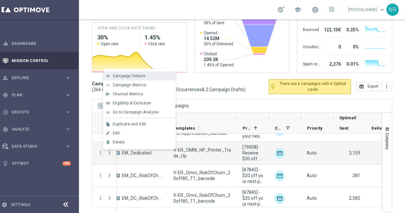
click at [143, 74] on span "Campaign Details" at bounding box center [129, 76] width 33 height 5
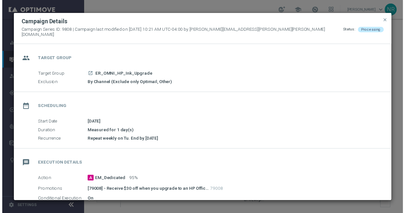
scroll to position [130, 0]
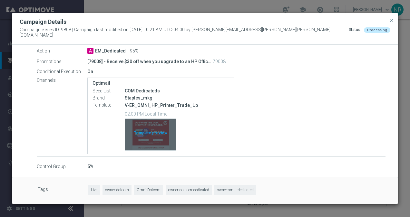
click at [151, 141] on div "Template preview" at bounding box center [150, 135] width 51 height 32
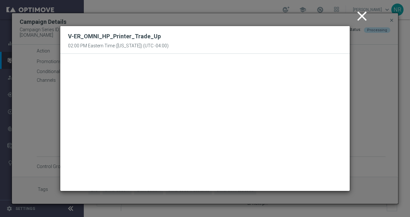
click at [365, 16] on icon "close" at bounding box center [362, 16] width 16 height 16
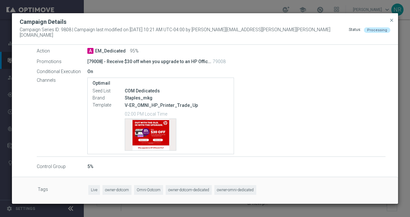
click at [388, 23] on div "Campaign Details" at bounding box center [205, 22] width 381 height 8
click at [389, 23] on button "close" at bounding box center [392, 20] width 6 height 8
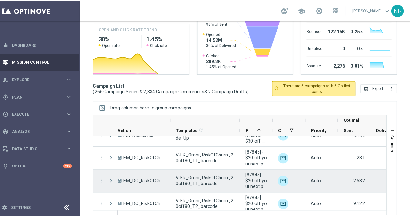
scroll to position [306, 0]
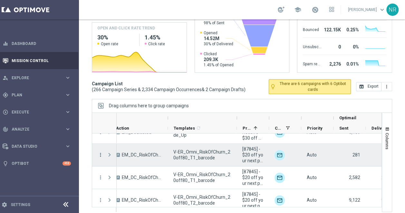
click at [98, 153] on icon "more_vert" at bounding box center [101, 155] width 6 height 6
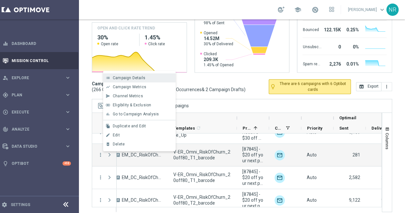
click at [145, 76] on div "Campaign Details" at bounding box center [143, 77] width 60 height 5
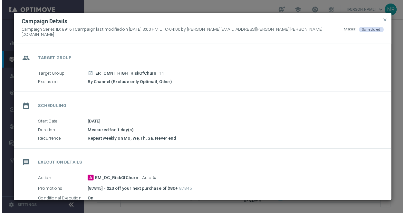
scroll to position [130, 0]
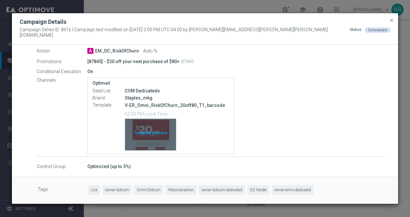
click at [164, 143] on div "Template preview" at bounding box center [150, 135] width 51 height 32
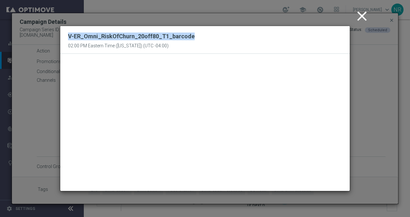
drag, startPoint x: 198, startPoint y: 36, endPoint x: 66, endPoint y: 37, distance: 131.9
click at [66, 37] on div "V-ER_Omni_RiskOfChurn_20off80_T1_barcode 02:00 PM Eastern Time (New York) (UTC …" at bounding box center [205, 40] width 290 height 28
copy h2 "V-ER_Omni_RiskOfChurn_20off80_T1_barcode"
click at [364, 19] on icon "close" at bounding box center [362, 16] width 16 height 16
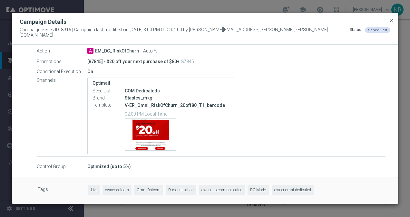
click at [390, 21] on span "close" at bounding box center [391, 20] width 5 height 5
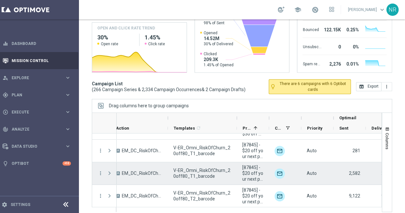
scroll to position [310, 0]
click at [99, 170] on icon "more_vert" at bounding box center [101, 173] width 6 height 6
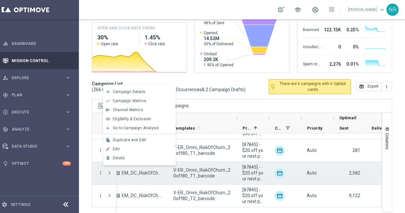
click at [217, 167] on span "V-ER_Omni_RiskOfChurn_20off80_T1_barcode" at bounding box center [203, 173] width 58 height 12
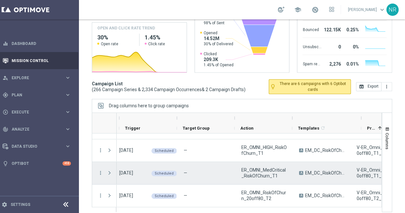
scroll to position [0, 0]
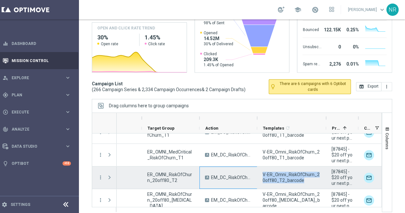
drag, startPoint x: 306, startPoint y: 174, endPoint x: 257, endPoint y: 170, distance: 49.8
click at [257, 170] on div "— ER_OMNI_RiskOfChurn_20off80_T2 A EM_DC_RiskOfChurn V-ER_Omni_RiskOfChurn_20of…" at bounding box center [319, 177] width 599 height 23
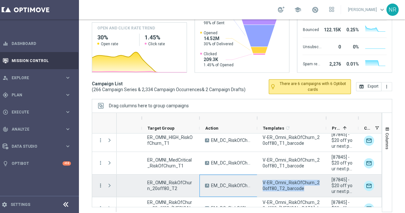
click at [99, 182] on icon "more_vert" at bounding box center [101, 185] width 6 height 6
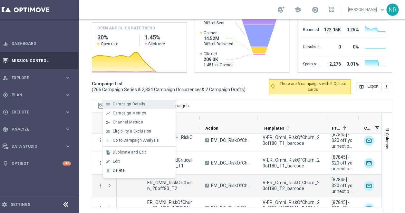
click at [134, 102] on span "Campaign Details" at bounding box center [129, 104] width 33 height 5
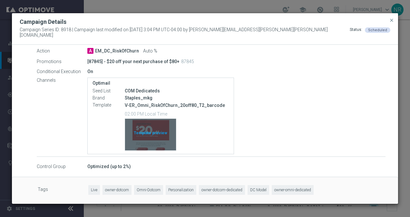
click at [167, 142] on div "Template preview" at bounding box center [150, 135] width 51 height 32
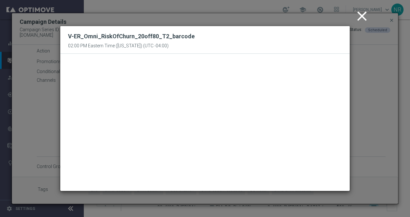
click at [360, 16] on icon "close" at bounding box center [362, 16] width 16 height 16
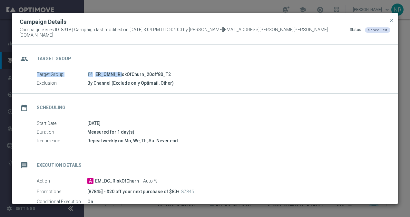
drag, startPoint x: 180, startPoint y: 68, endPoint x: 99, endPoint y: 74, distance: 81.5
click at [99, 74] on div "group Target Group Target Group launch ER_OMNI_RiskOfChurn_20off80_T2 Exclusion…" at bounding box center [205, 69] width 386 height 49
click at [201, 71] on div "launch ER_OMNI_RiskOfChurn_20off80_T2" at bounding box center [236, 74] width 298 height 6
click at [392, 23] on span "close" at bounding box center [391, 20] width 5 height 5
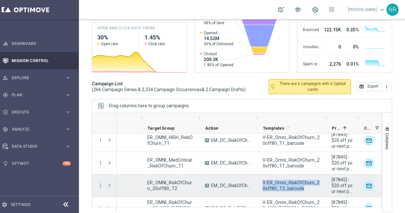
drag, startPoint x: 306, startPoint y: 188, endPoint x: 261, endPoint y: 180, distance: 46.2
click at [261, 180] on div "V-ER_Omni_RiskOfChurn_20off80_T2_barcode" at bounding box center [291, 185] width 69 height 22
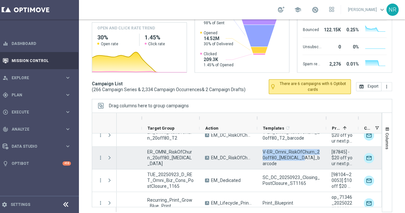
drag, startPoint x: 307, startPoint y: 158, endPoint x: 261, endPoint y: 154, distance: 46.3
click at [261, 154] on div "V-ER_Omni_RiskOfChurn_20off80_T3_barcode" at bounding box center [291, 157] width 69 height 22
click at [100, 156] on icon "more_vert" at bounding box center [101, 157] width 6 height 6
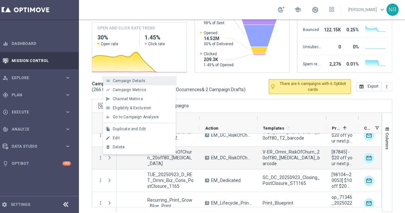
click at [123, 77] on div "list Campaign Details" at bounding box center [139, 80] width 73 height 9
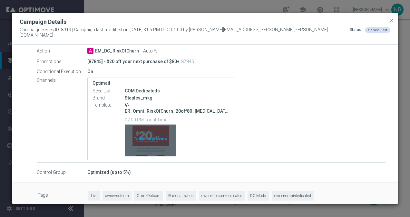
click at [145, 144] on div "Template preview" at bounding box center [150, 141] width 51 height 32
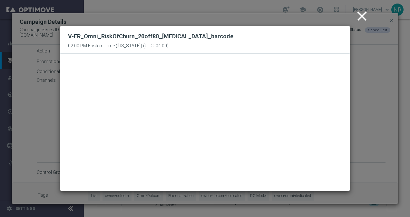
click at [363, 17] on icon "close" at bounding box center [362, 16] width 16 height 16
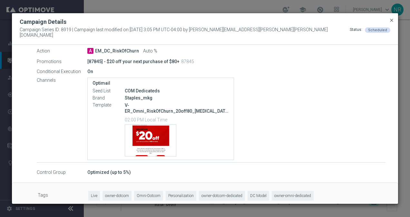
click at [393, 23] on span "close" at bounding box center [391, 20] width 5 height 5
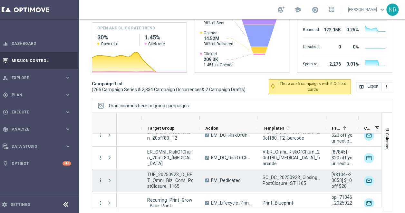
click at [101, 179] on icon "more_vert" at bounding box center [101, 180] width 6 height 6
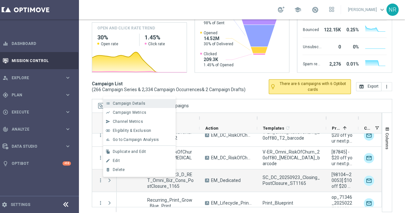
click at [132, 105] on div "list Campaign Details" at bounding box center [139, 103] width 73 height 9
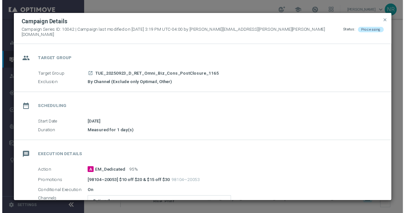
scroll to position [122, 0]
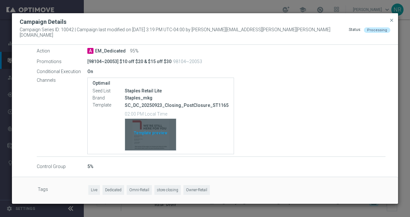
click at [169, 142] on div "Template preview" at bounding box center [150, 135] width 51 height 32
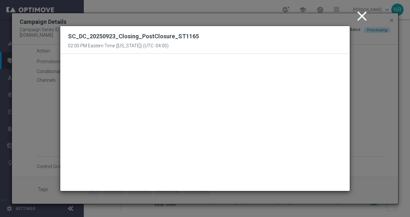
click at [363, 20] on icon "close" at bounding box center [362, 16] width 16 height 16
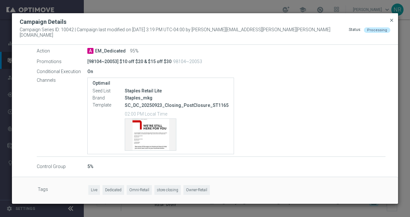
click at [391, 23] on span "close" at bounding box center [391, 20] width 5 height 5
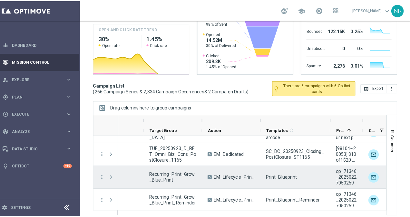
scroll to position [400, 0]
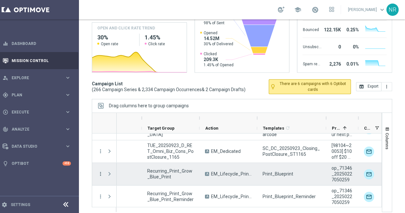
click at [99, 174] on icon "more_vert" at bounding box center [101, 174] width 6 height 6
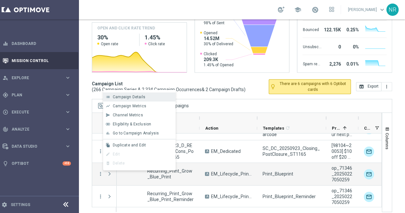
click at [127, 97] on span "Campaign Details" at bounding box center [129, 96] width 33 height 5
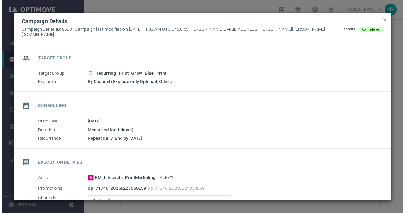
scroll to position [122, 0]
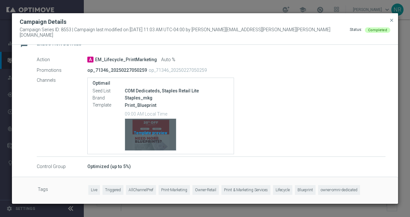
click at [156, 146] on div "Template preview" at bounding box center [150, 135] width 51 height 32
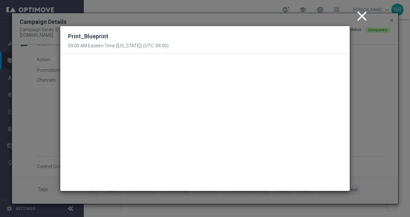
click at [357, 13] on icon "close" at bounding box center [362, 16] width 16 height 16
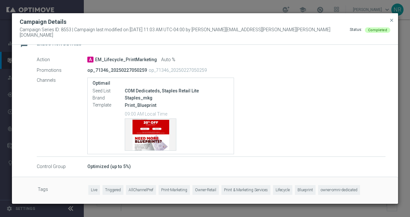
click at [152, 148] on div "Template Print_Blueprint 09:00 AM Local Time Template preview" at bounding box center [161, 127] width 136 height 50
click at [392, 23] on span "close" at bounding box center [391, 20] width 5 height 5
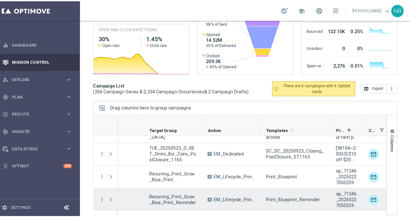
scroll to position [426, 0]
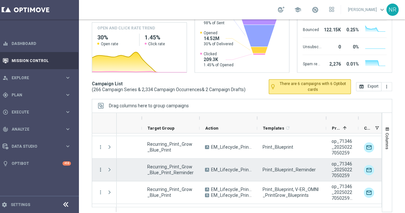
click at [101, 170] on icon "more_vert" at bounding box center [101, 169] width 6 height 6
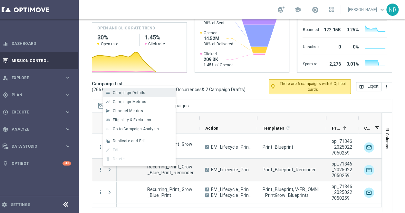
click at [134, 94] on span "Campaign Details" at bounding box center [129, 92] width 33 height 5
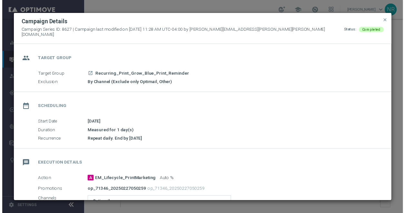
scroll to position [122, 0]
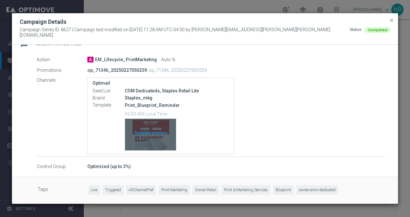
click at [154, 139] on div "Template preview" at bounding box center [150, 135] width 51 height 32
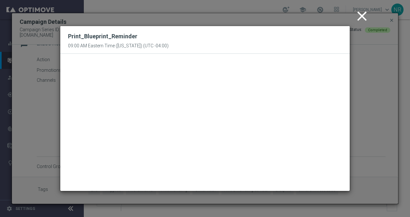
click at [365, 14] on icon "close" at bounding box center [362, 16] width 16 height 16
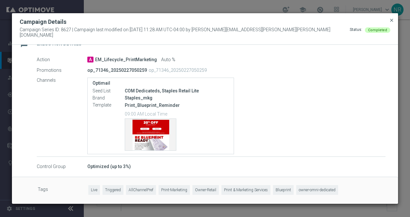
click at [393, 21] on span "close" at bounding box center [391, 20] width 5 height 5
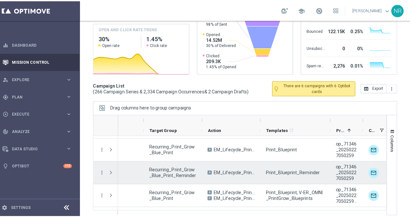
scroll to position [456, 0]
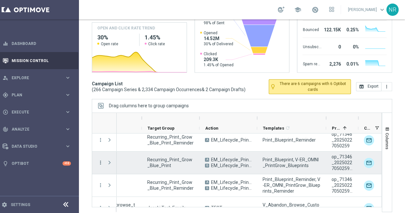
click at [99, 161] on icon "more_vert" at bounding box center [101, 162] width 6 height 6
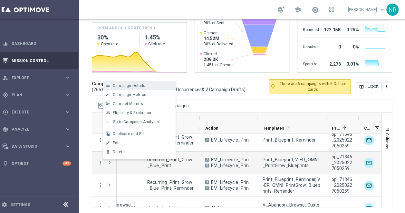
click at [128, 84] on span "Campaign Details" at bounding box center [129, 85] width 33 height 5
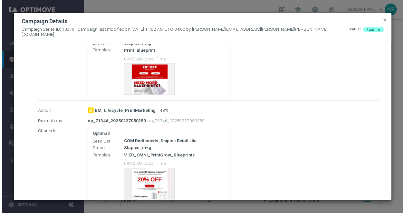
scroll to position [176, 0]
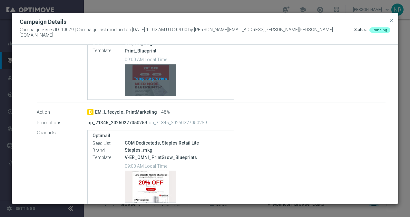
click at [155, 87] on div "Template preview" at bounding box center [150, 81] width 51 height 32
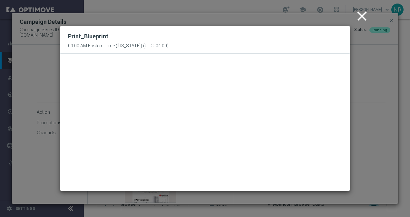
click at [358, 16] on icon "close" at bounding box center [362, 16] width 16 height 16
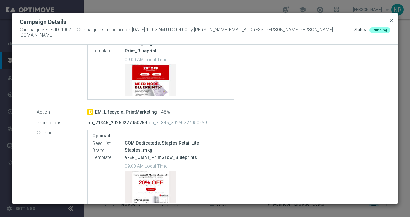
click at [390, 22] on span "close" at bounding box center [391, 20] width 5 height 5
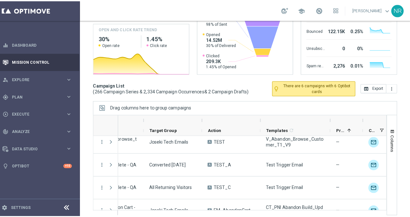
scroll to position [474, 0]
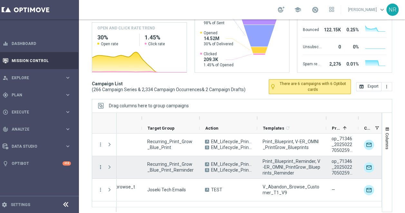
click at [99, 164] on icon "more_vert" at bounding box center [101, 167] width 6 height 6
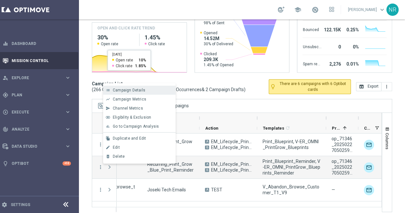
click at [143, 89] on span "Campaign Details" at bounding box center [129, 90] width 33 height 5
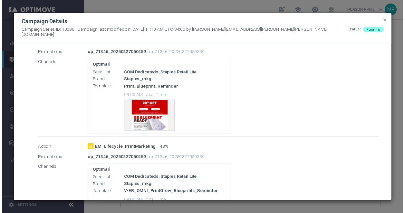
scroll to position [138, 0]
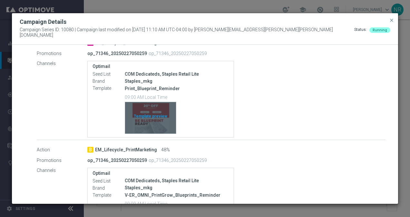
click at [151, 121] on div "Template preview" at bounding box center [150, 118] width 51 height 32
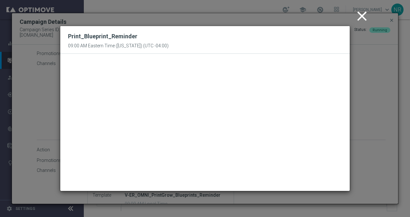
click at [366, 17] on icon "close" at bounding box center [362, 16] width 16 height 16
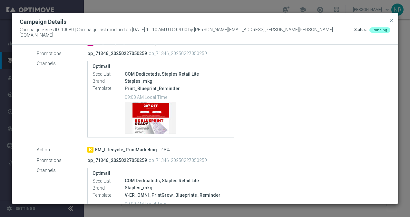
click at [393, 19] on button "close" at bounding box center [392, 20] width 6 height 8
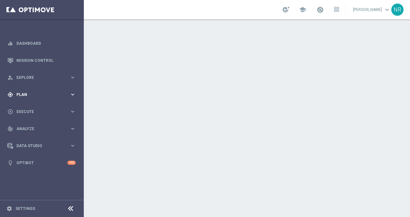
click at [33, 103] on div "gps_fixed Plan keyboard_arrow_right" at bounding box center [41, 94] width 83 height 17
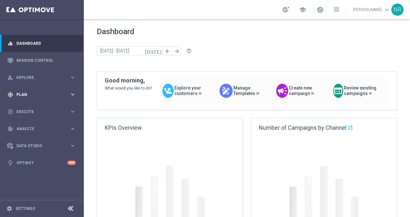
click at [35, 98] on div "gps_fixed Plan keyboard_arrow_right" at bounding box center [41, 94] width 83 height 17
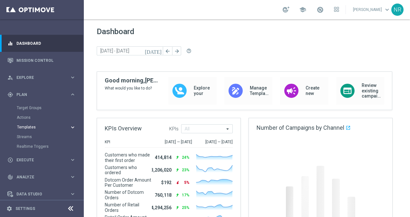
click at [30, 127] on span "Templates" at bounding box center [40, 127] width 46 height 4
click at [31, 137] on link "Optimail" at bounding box center [43, 136] width 47 height 5
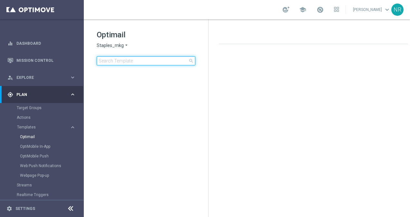
click at [116, 61] on input at bounding box center [146, 60] width 99 height 9
type input "PandMS_Lifecycle_Acquired_UpdatedFeb2025"
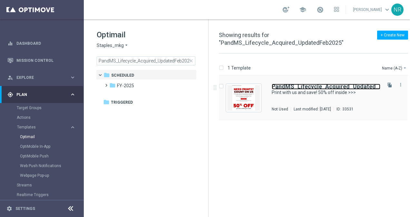
click at [320, 88] on b "PandMS_Lifecycle_Acquired_UpdatedFeb2025" at bounding box center [335, 86] width 127 height 7
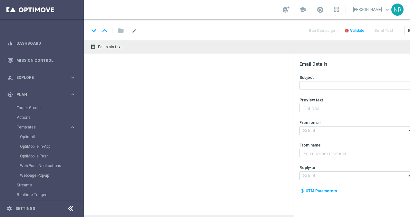
type textarea "We can't wait to work with you."
type input "[EMAIL_ADDRESS][DOMAIN_NAME]"
type textarea "Staples"
type input "[EMAIL_ADDRESS][DOMAIN_NAME]"
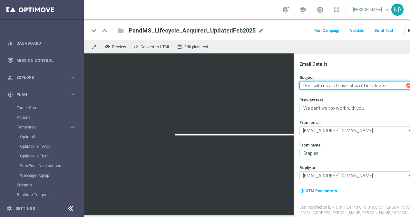
drag, startPoint x: 303, startPoint y: 85, endPoint x: 377, endPoint y: 86, distance: 74.9
click at [377, 86] on textarea "Print with us and save! 50% off inside >>>" at bounding box center [357, 85] width 114 height 8
click at [375, 86] on textarea "Print with us and save! 50% off inside >>>" at bounding box center [357, 85] width 114 height 8
drag, startPoint x: 303, startPoint y: 84, endPoint x: 392, endPoint y: 84, distance: 89.0
click at [392, 84] on textarea "Print with us and save! 50% off inside >>>" at bounding box center [357, 85] width 114 height 8
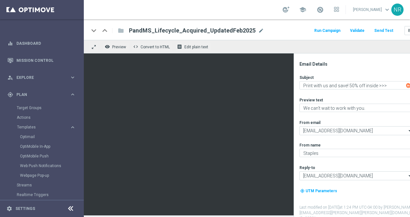
click at [220, 11] on div "school [PERSON_NAME] keyboard_arrow_down NR" at bounding box center [247, 9] width 326 height 19
click at [31, 134] on link "Optimail" at bounding box center [43, 136] width 47 height 5
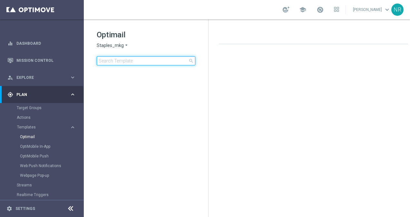
click at [131, 61] on input at bounding box center [146, 60] width 99 height 9
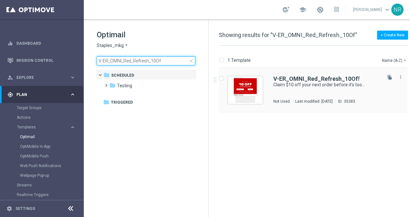
type input "V-ER_OMNI_Red_Refresh_10Of"
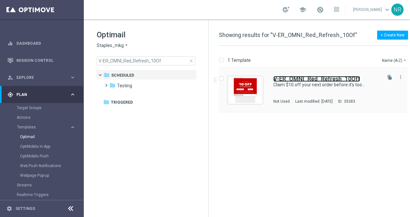
click at [286, 80] on b "V-ER_OMNI_Red_Refresh_10Of" at bounding box center [316, 78] width 85 height 7
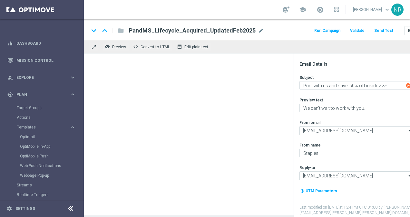
type textarea "Claim $10 off your next order before it’s too late."
type textarea "Discover the new ways to save at [GEOGRAPHIC_DATA]."
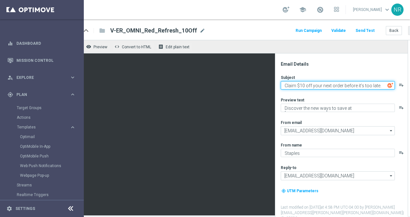
drag, startPoint x: 302, startPoint y: 88, endPoint x: 406, endPoint y: 78, distance: 104.0
click at [406, 78] on div "keyboard_arrow_down keyboard_arrow_up folder V-ER_OMNI_Red_Refresh_10Off V-ER_O…" at bounding box center [247, 118] width 326 height 198
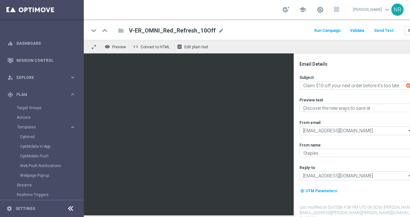
click at [280, 26] on div "keyboard_arrow_down keyboard_arrow_up folder V-ER_OMNI_Red_Refresh_10Off V-ER_O…" at bounding box center [266, 30] width 354 height 8
click at [392, 28] on button "Send Test" at bounding box center [383, 30] width 21 height 9
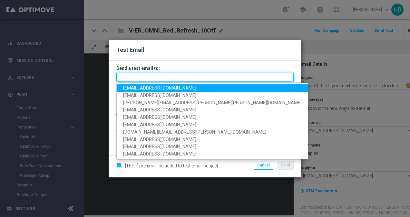
click at [140, 79] on input "text" at bounding box center [204, 77] width 177 height 9
paste input "staples.83f9@litmusemail.com"
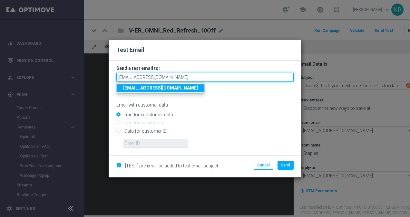
type input "staples.83f9@litmusemail.com"
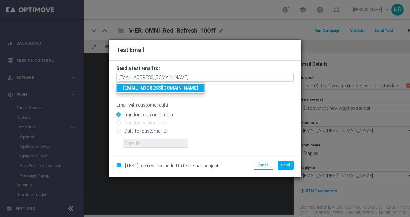
click at [173, 88] on strong "staples.83f9@litmusemail.com" at bounding box center [160, 87] width 75 height 5
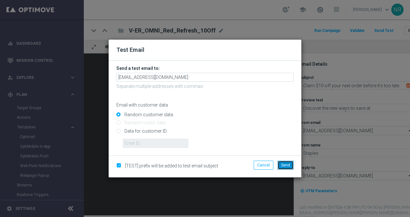
click at [285, 163] on span "Send" at bounding box center [285, 165] width 9 height 5
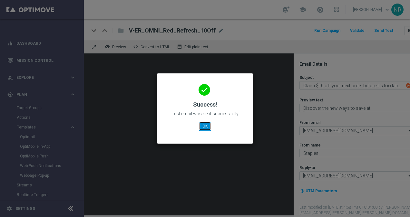
click at [203, 122] on button "OK" at bounding box center [205, 126] width 12 height 9
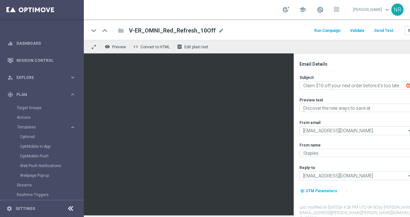
click at [275, 25] on div "keyboard_arrow_down keyboard_arrow_up folder V-ER_OMNI_Red_Refresh_10Off V-ER_O…" at bounding box center [266, 29] width 364 height 21
click at [15, 61] on div "Mission Control" at bounding box center [41, 60] width 68 height 17
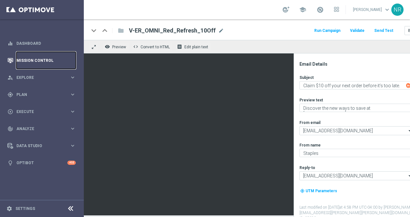
click at [39, 58] on link "Mission Control" at bounding box center [45, 60] width 59 height 17
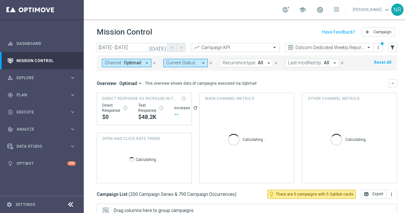
drag, startPoint x: 169, startPoint y: 86, endPoint x: 94, endPoint y: 81, distance: 75.0
click at [94, 81] on div "today 19 Sep 2025 - 23 Sep 2025 arrow_back arrow_forward Campaign KPI trending_…" at bounding box center [247, 125] width 326 height 164
drag, startPoint x: 94, startPoint y: 81, endPoint x: 296, endPoint y: 1, distance: 216.9
click at [94, 76] on div "today 19 Sep 2025 - 23 Sep 2025 arrow_back arrow_forward Campaign KPI trending_…" at bounding box center [247, 125] width 326 height 164
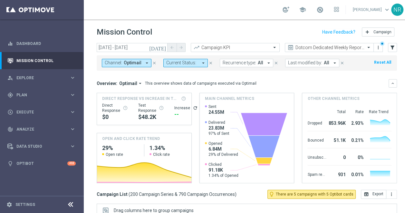
click at [219, 34] on div "Mission Control add Campaign" at bounding box center [247, 32] width 301 height 13
click at [29, 97] on div "gps_fixed Plan" at bounding box center [38, 95] width 62 height 6
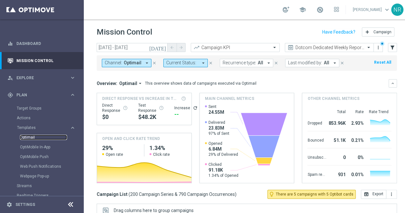
click at [30, 138] on link "Optimail" at bounding box center [43, 136] width 47 height 5
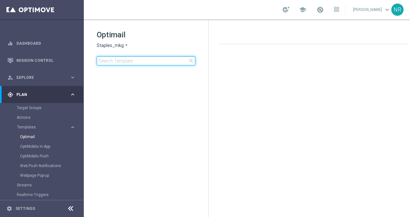
click at [136, 61] on input at bounding box center [146, 60] width 99 height 9
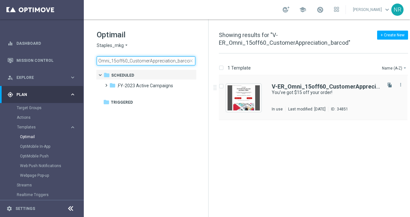
type input "V-ER_Omni_15off60_CustomerAppreciation_barcod"
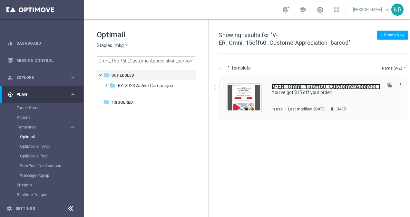
click at [289, 84] on b "V-ER_Omni_15off60_CustomerAppreciation_barcod" at bounding box center [342, 86] width 141 height 7
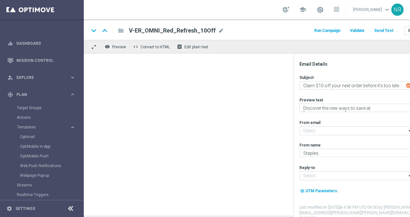
type input "staples@connected.staples.com"
type input "info@staples.com"
type textarea "You've got $15 off your order!"
type textarea "A special treat for you."
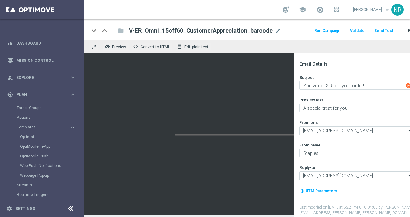
scroll to position [5, 0]
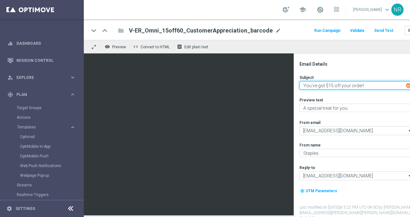
drag, startPoint x: 367, startPoint y: 80, endPoint x: 300, endPoint y: 82, distance: 67.1
click at [300, 82] on textarea "You've got $15 off your order!" at bounding box center [357, 85] width 114 height 8
